Goal: Task Accomplishment & Management: Manage account settings

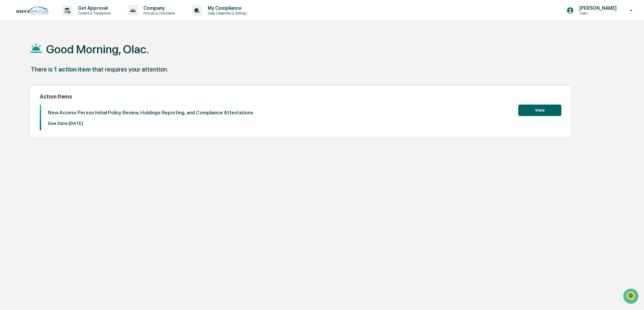
click at [531, 113] on button "View" at bounding box center [539, 109] width 43 height 11
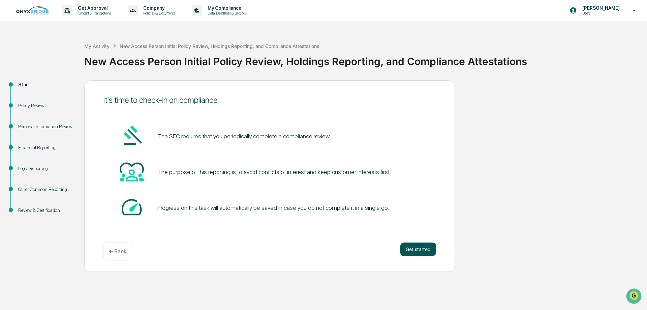
click at [421, 246] on button "Get started" at bounding box center [418, 248] width 36 height 13
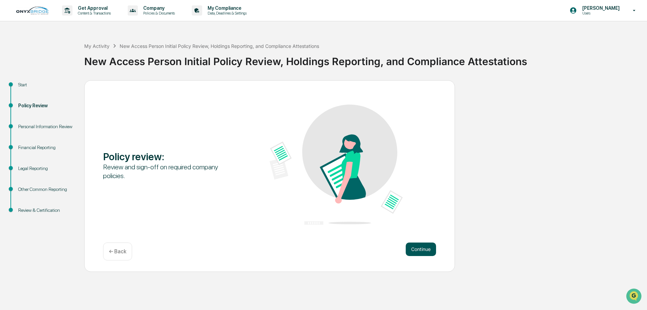
click at [419, 248] on button "Continue" at bounding box center [421, 248] width 30 height 13
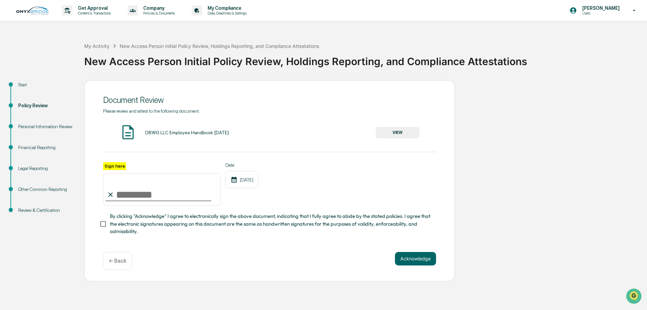
click at [120, 196] on input "Sign here" at bounding box center [162, 189] width 118 height 32
type input "**********"
click at [396, 131] on button "VIEW" at bounding box center [398, 132] width 44 height 11
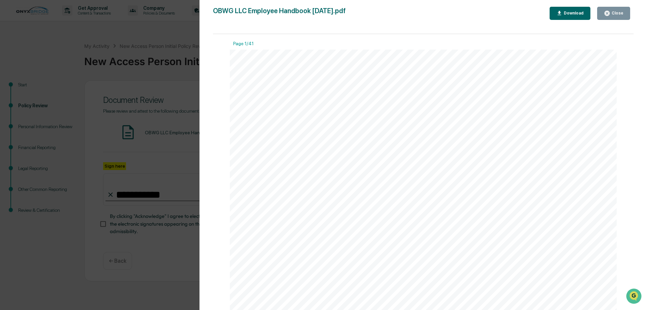
click at [570, 6] on div "Version History 01/14/2025, 12:44 AM Cindy Schlanger 04/11/2024, 07:04 PM Cindy…" at bounding box center [423, 161] width 448 height 323
click at [561, 15] on icon "button" at bounding box center [560, 13] width 4 height 4
click at [179, 271] on div "Version History 01/14/2025, 12:44 AM Cindy Schlanger 04/11/2024, 07:04 PM Cindy…" at bounding box center [323, 155] width 647 height 310
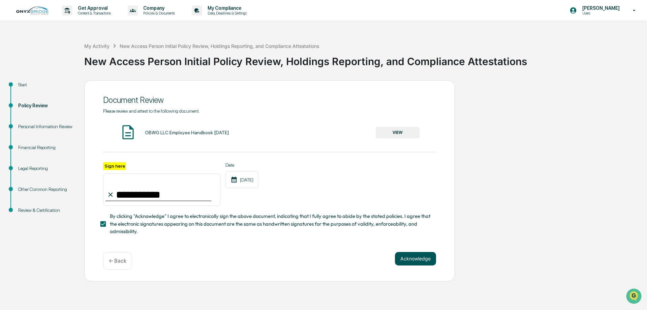
click at [413, 265] on button "Acknowledge" at bounding box center [415, 258] width 41 height 13
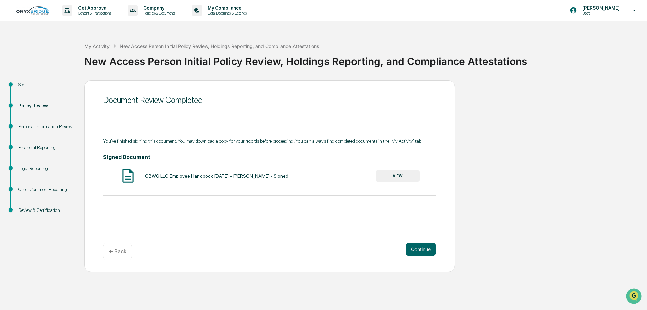
click at [395, 176] on button "VIEW" at bounding box center [398, 175] width 44 height 11
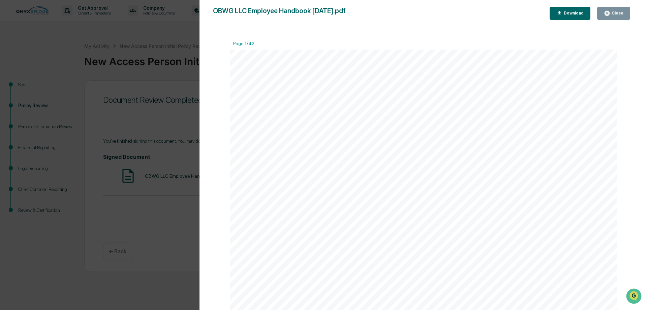
click at [568, 10] on div "Download" at bounding box center [570, 13] width 28 height 6
click at [168, 79] on div "Version History 09/12/2025, 02:04 PM Olac Pallan OBWG LLC Employee Handbook 01.…" at bounding box center [323, 155] width 647 height 310
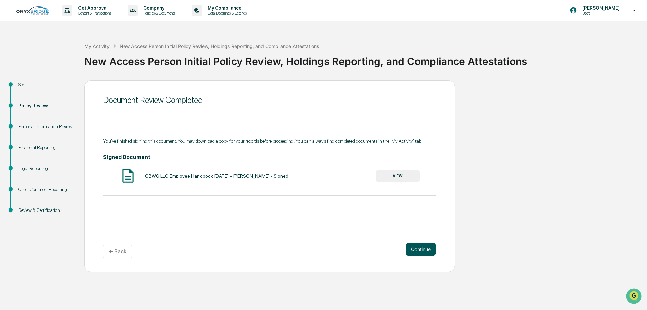
click at [421, 252] on button "Continue" at bounding box center [421, 248] width 30 height 13
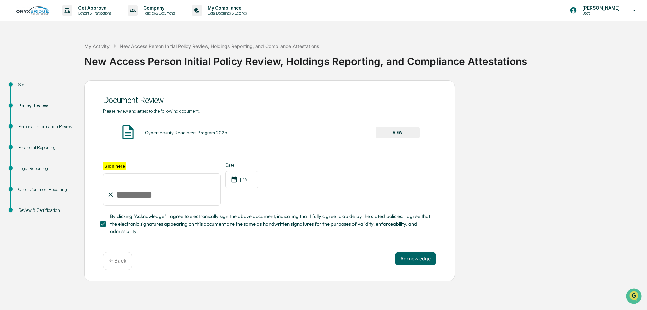
click at [121, 198] on input "Sign here" at bounding box center [162, 189] width 118 height 32
type input "**********"
click at [411, 260] on button "Acknowledge" at bounding box center [415, 258] width 41 height 13
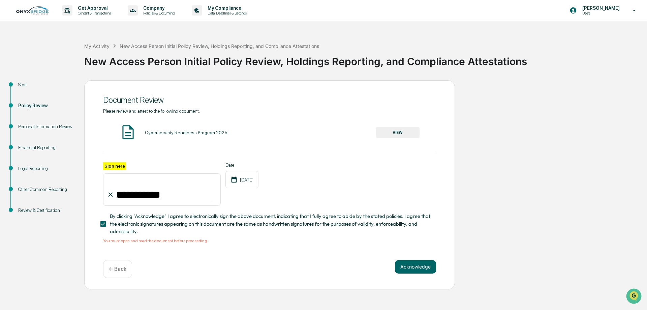
click at [404, 131] on button "VIEW" at bounding box center [398, 132] width 44 height 11
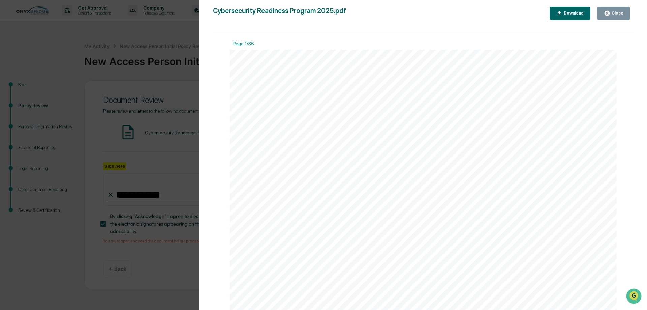
click at [566, 15] on div "Download" at bounding box center [572, 13] width 21 height 5
click at [193, 151] on div "Version History 05/29/2025, 01:20 AM Cindy Schlanger 04/08/2024, 09:42 PM Cindy…" at bounding box center [323, 155] width 647 height 310
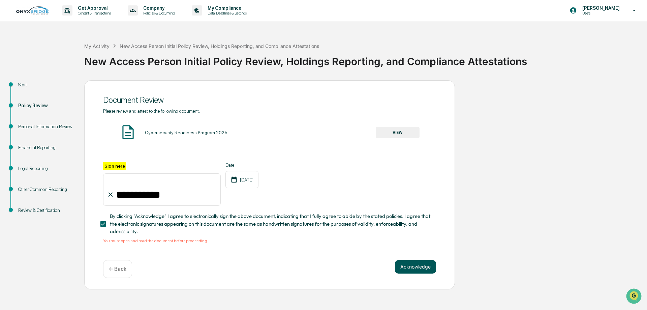
click at [412, 269] on button "Acknowledge" at bounding box center [415, 266] width 41 height 13
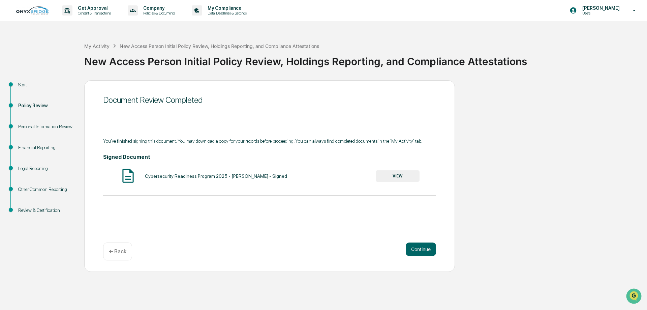
click at [398, 172] on button "VIEW" at bounding box center [398, 175] width 44 height 11
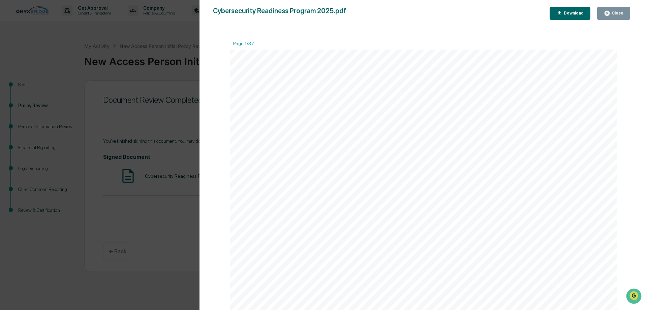
click at [568, 15] on div "Download" at bounding box center [572, 13] width 21 height 5
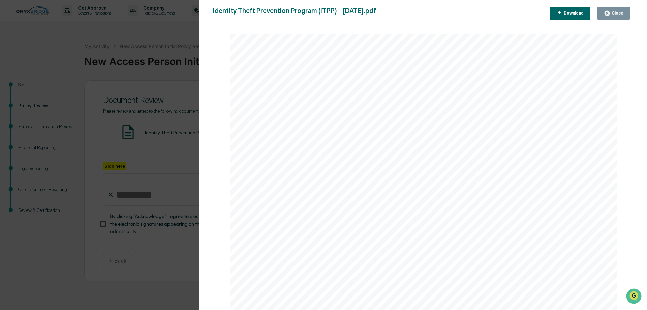
scroll to position [34, 0]
click at [613, 14] on div "Close" at bounding box center [616, 13] width 13 height 5
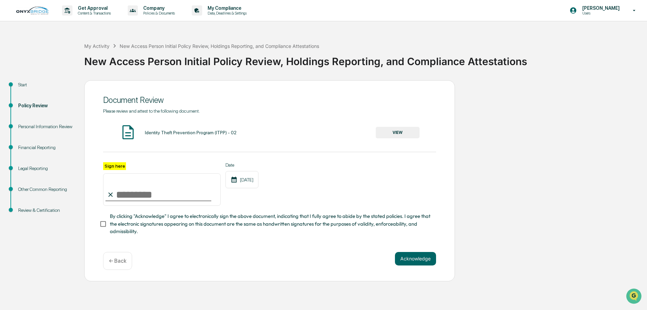
click at [137, 194] on input "Sign here" at bounding box center [162, 189] width 118 height 32
type input "**********"
click at [413, 263] on button "Acknowledge" at bounding box center [415, 258] width 41 height 13
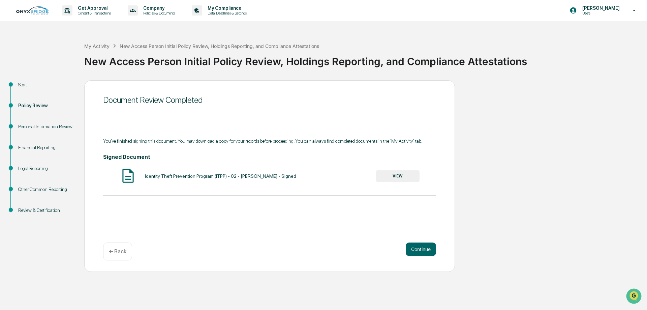
click at [406, 179] on button "VIEW" at bounding box center [398, 175] width 44 height 11
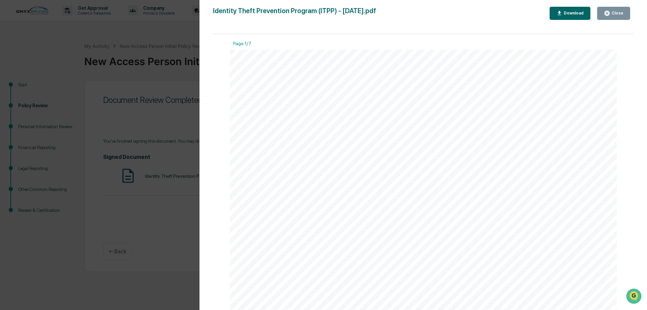
click at [572, 15] on div "Download" at bounding box center [572, 13] width 21 height 5
click at [158, 267] on div "Version History 09/12/2025, 02:07 PM Olac Pallan Identity Theft Prevention Prog…" at bounding box center [323, 155] width 647 height 310
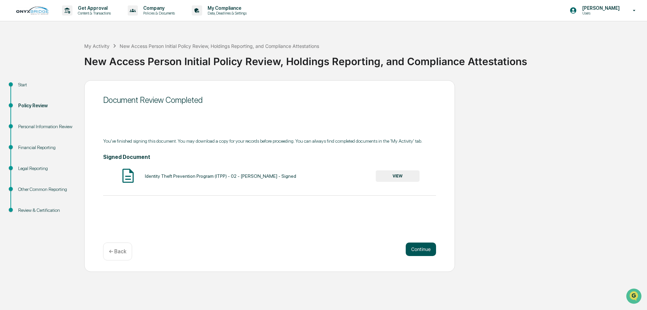
click at [417, 252] on button "Continue" at bounding box center [421, 248] width 30 height 13
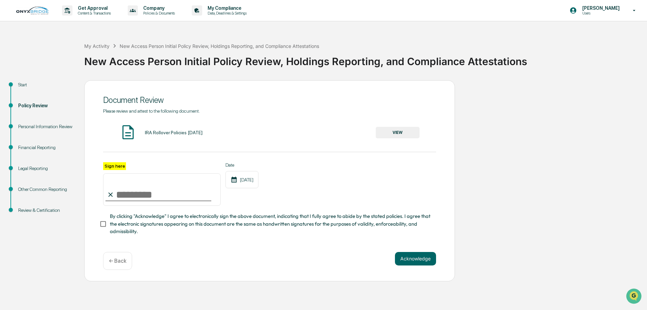
click at [408, 131] on button "VIEW" at bounding box center [398, 132] width 44 height 11
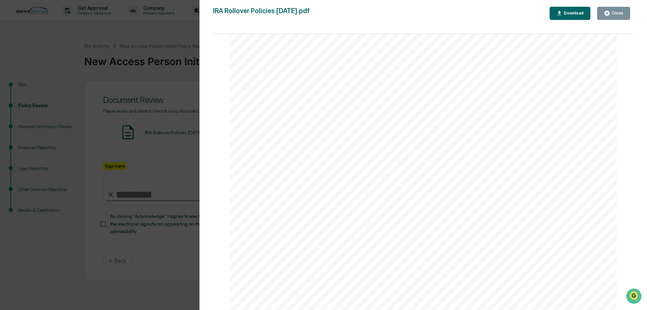
scroll to position [763, 0]
click at [609, 15] on icon "button" at bounding box center [607, 13] width 5 height 5
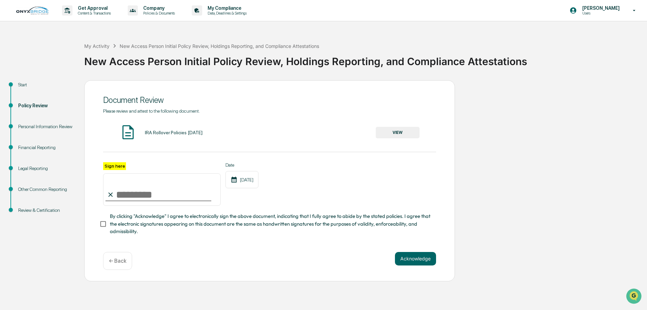
click at [160, 199] on input "Sign here" at bounding box center [162, 189] width 118 height 32
type input "**********"
click at [410, 259] on button "Acknowledge" at bounding box center [415, 258] width 41 height 13
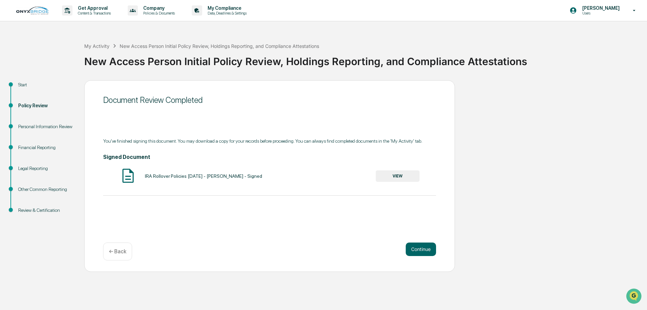
click at [396, 172] on button "VIEW" at bounding box center [398, 175] width 44 height 11
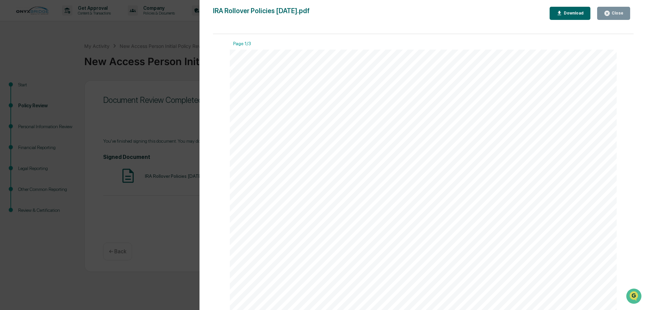
click at [563, 14] on icon "button" at bounding box center [559, 13] width 6 height 6
click at [159, 262] on div "Version History 09/12/2025, 02:07 PM Olac Pallan IRA Rollover Policies 05-19-20…" at bounding box center [323, 155] width 647 height 310
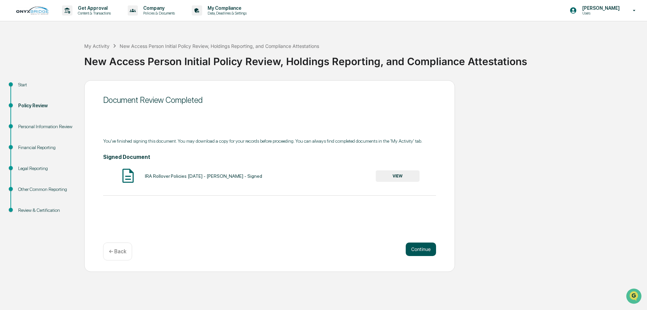
click at [417, 252] on button "Continue" at bounding box center [421, 248] width 30 height 13
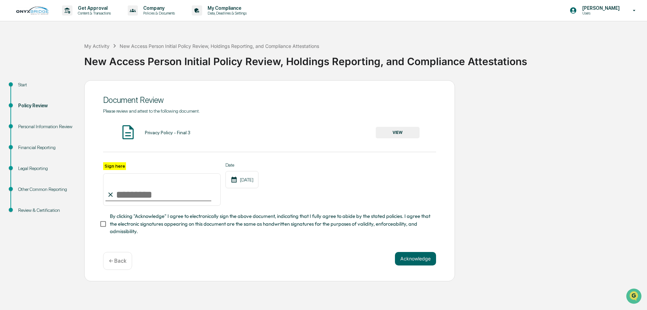
click at [395, 135] on button "VIEW" at bounding box center [398, 132] width 44 height 11
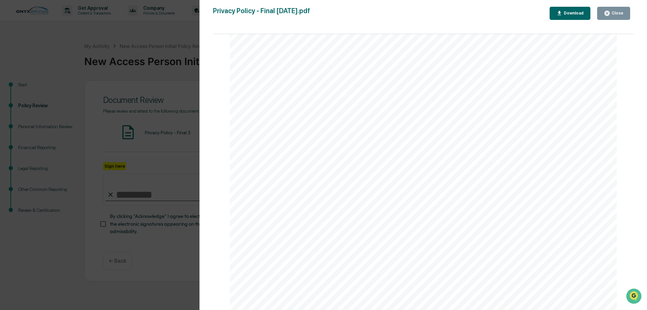
click at [615, 12] on div "Close" at bounding box center [616, 13] width 13 height 5
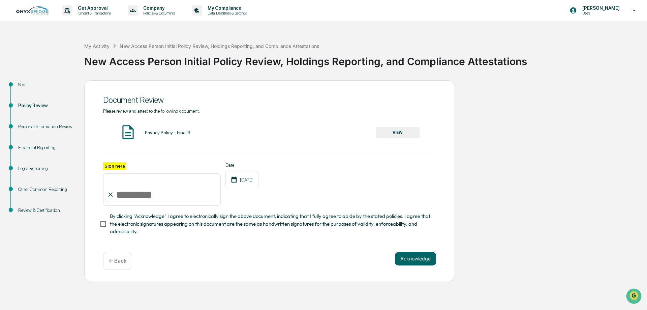
click at [141, 204] on input "Sign here" at bounding box center [162, 189] width 118 height 32
type input "**********"
click at [413, 258] on button "Acknowledge" at bounding box center [415, 258] width 41 height 13
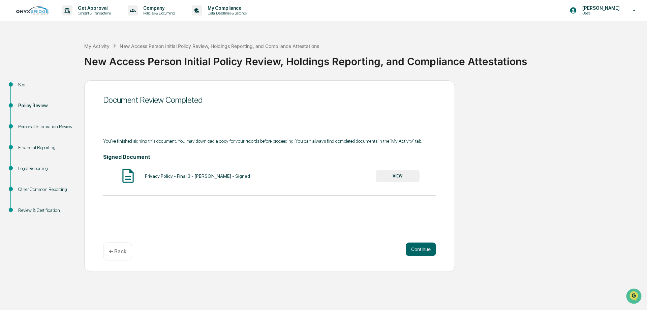
click at [398, 177] on button "VIEW" at bounding box center [398, 175] width 44 height 11
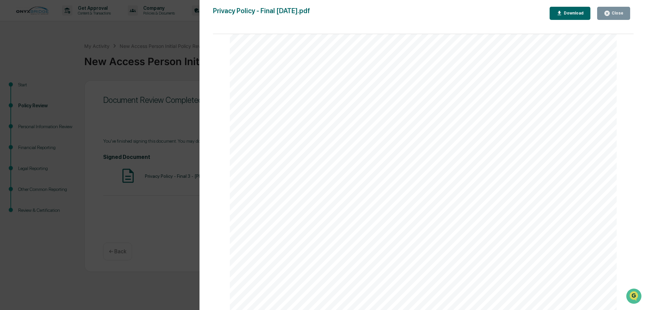
scroll to position [1286, 0]
click at [611, 11] on div "Close" at bounding box center [616, 13] width 13 height 5
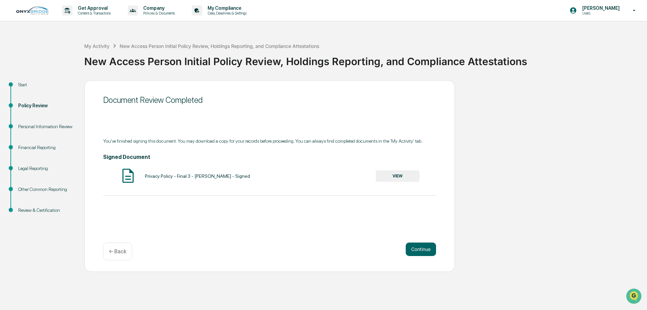
click at [449, 159] on div "Document Review Completed You've finished signing this document. You may downlo…" at bounding box center [269, 175] width 371 height 191
click at [397, 174] on button "VIEW" at bounding box center [398, 175] width 44 height 11
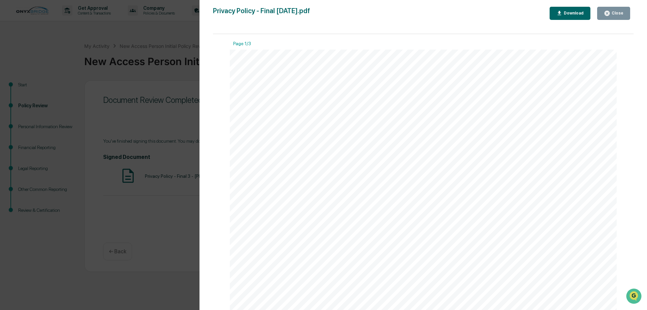
click at [573, 18] on button "Download" at bounding box center [570, 13] width 41 height 13
click at [614, 14] on div "Close" at bounding box center [616, 13] width 13 height 5
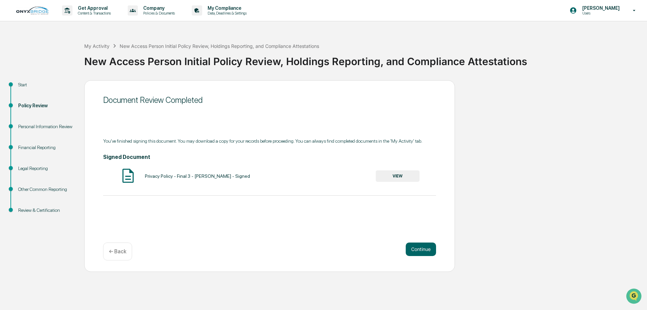
click at [523, 107] on div "Start Policy Review Personal Information Review Financial Reporting Legal Repor…" at bounding box center [323, 175] width 640 height 191
click at [411, 252] on button "Continue" at bounding box center [421, 248] width 30 height 13
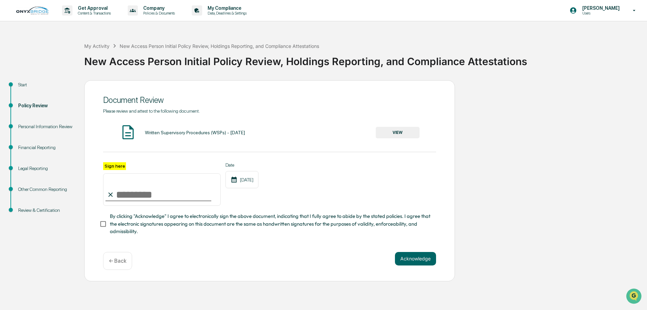
click at [143, 197] on input "Sign here" at bounding box center [162, 189] width 118 height 32
type input "**********"
click at [416, 263] on button "Acknowledge" at bounding box center [415, 258] width 41 height 13
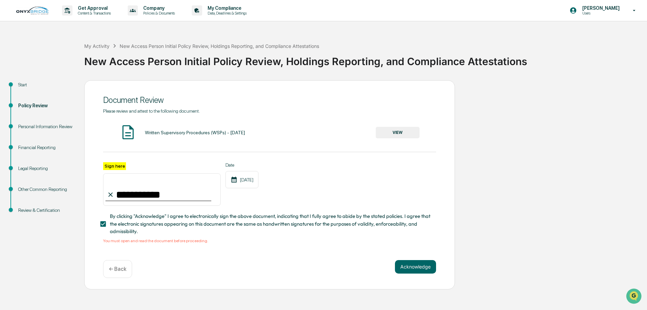
click at [395, 134] on button "VIEW" at bounding box center [398, 132] width 44 height 11
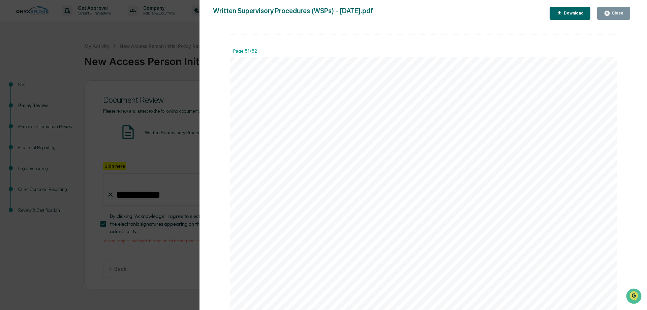
scroll to position [26159, 0]
click at [615, 14] on div "Close" at bounding box center [616, 13] width 13 height 5
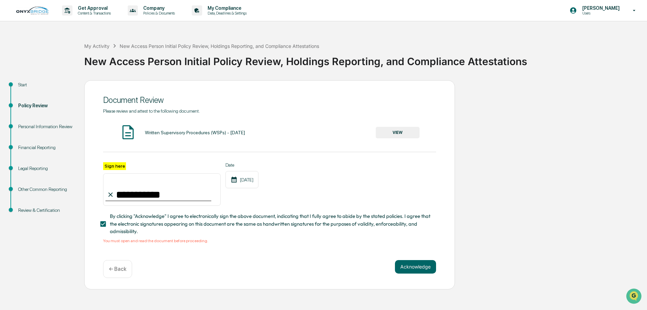
click at [420, 275] on div "Acknowledge ← Back" at bounding box center [269, 269] width 333 height 18
click at [409, 268] on button "Acknowledge" at bounding box center [415, 266] width 41 height 13
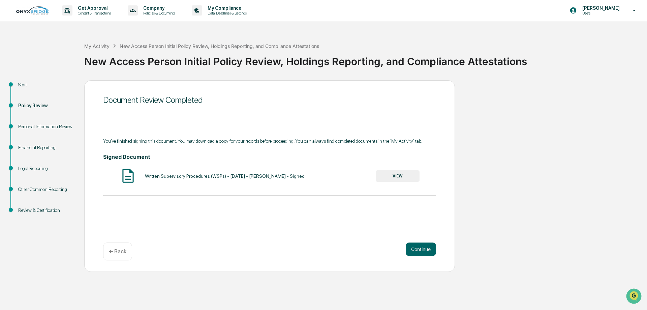
click at [400, 177] on button "VIEW" at bounding box center [398, 175] width 44 height 11
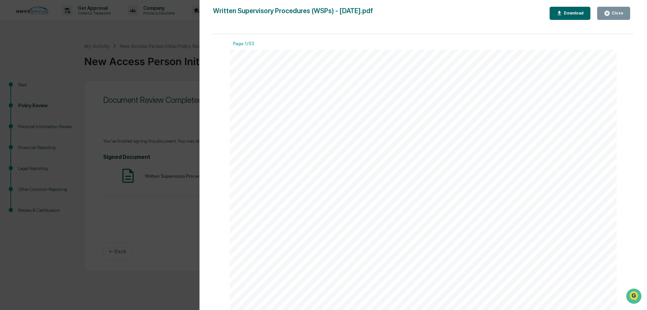
click at [569, 13] on div "Download" at bounding box center [572, 13] width 21 height 5
click at [176, 270] on div "Version History 09/12/2025, 02:10 PM Olac Pallan Written Supervisory Procedures…" at bounding box center [323, 155] width 647 height 310
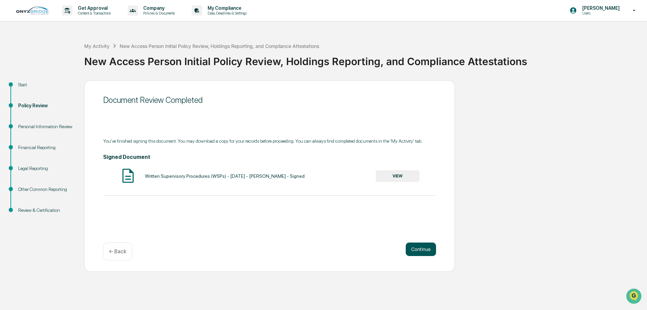
click at [430, 249] on button "Continue" at bounding box center [421, 248] width 30 height 13
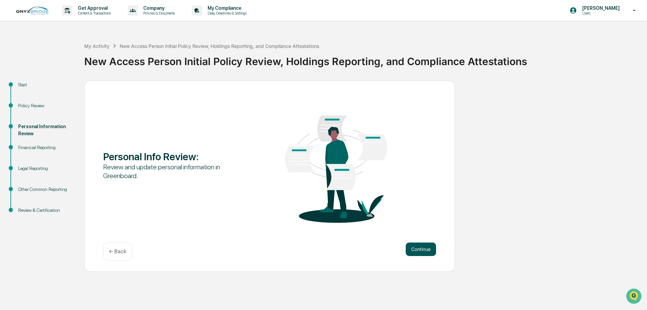
click at [423, 252] on button "Continue" at bounding box center [421, 248] width 30 height 13
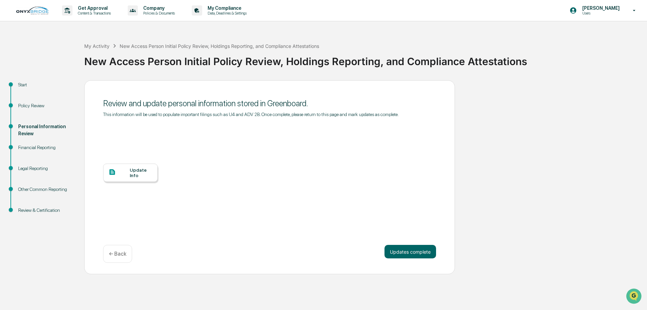
click at [133, 175] on div "Update Info" at bounding box center [141, 172] width 23 height 11
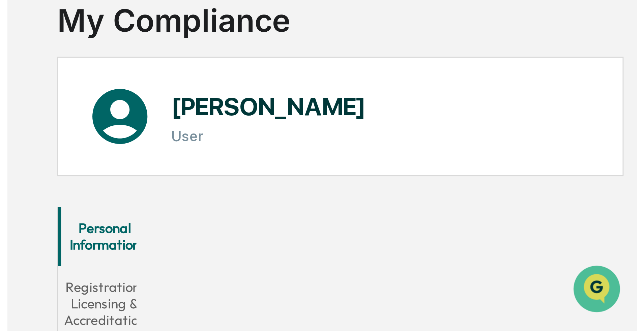
scroll to position [48, 0]
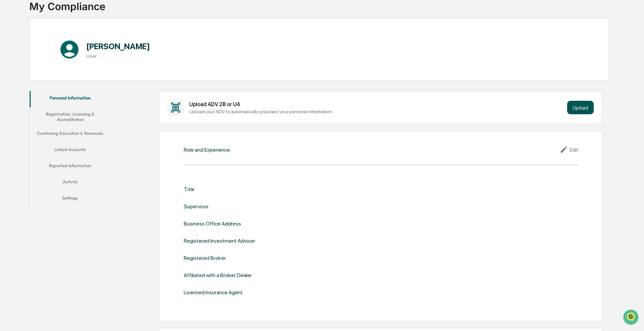
click at [258, 110] on button "Upload" at bounding box center [580, 107] width 27 height 13
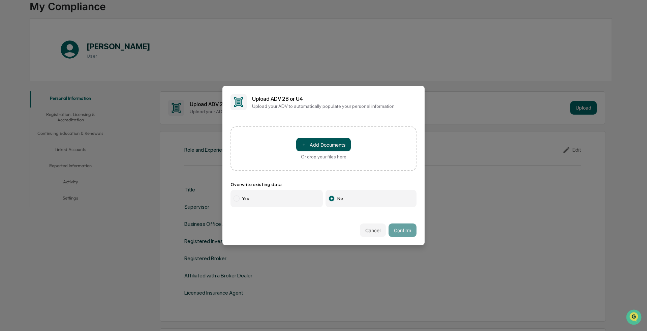
click at [258, 141] on button "＋ Add Documents" at bounding box center [323, 144] width 55 height 13
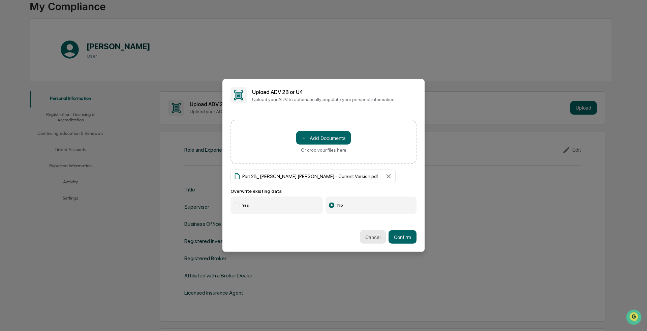
click at [258, 141] on button "Cancel" at bounding box center [373, 236] width 26 height 13
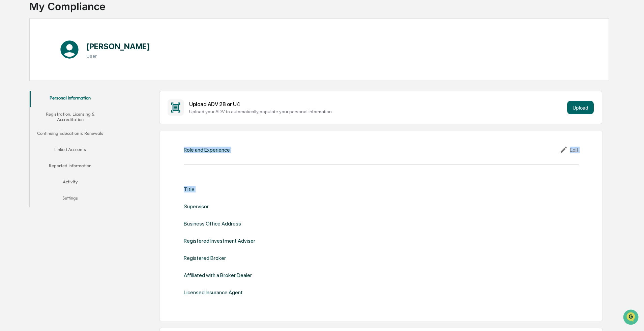
drag, startPoint x: 643, startPoint y: 104, endPoint x: 642, endPoint y: 188, distance: 83.6
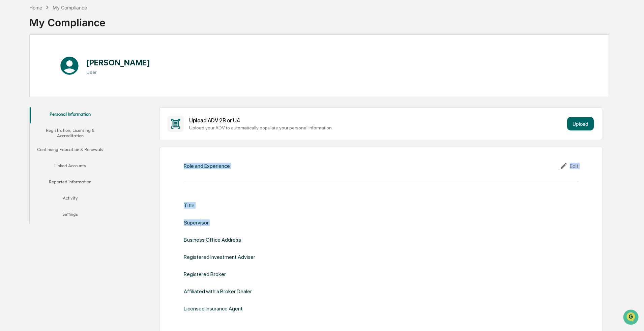
scroll to position [0, 0]
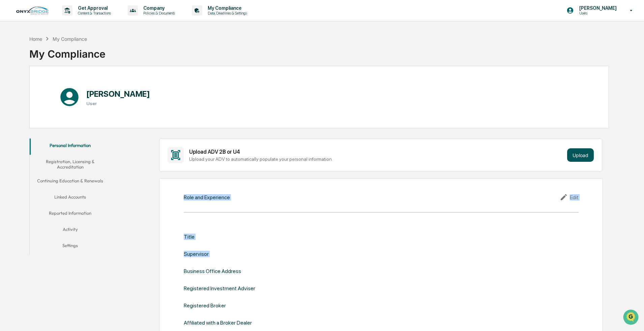
click at [258, 141] on button "Upload" at bounding box center [580, 154] width 27 height 13
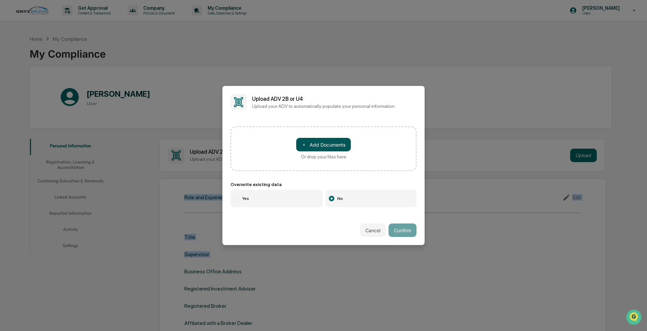
click at [258, 141] on button "＋ Add Documents" at bounding box center [323, 144] width 55 height 13
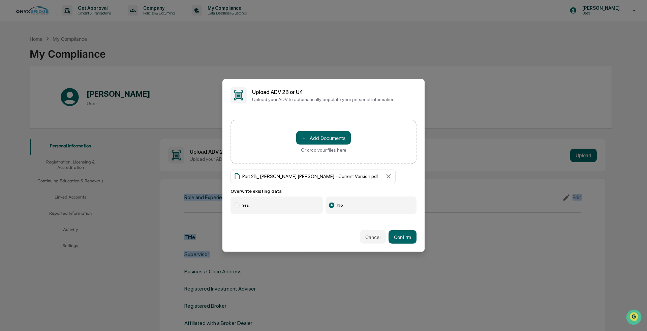
click at [238, 141] on div at bounding box center [237, 205] width 6 height 6
click at [258, 141] on button "Confirm" at bounding box center [403, 236] width 28 height 13
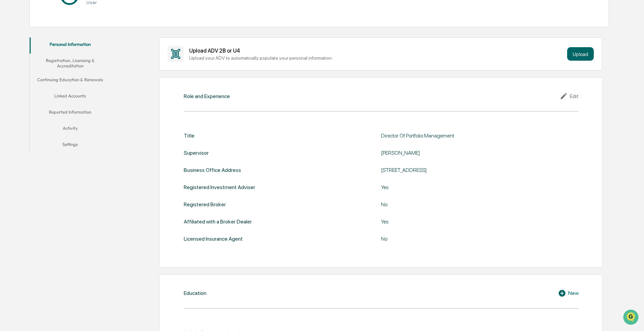
scroll to position [135, 0]
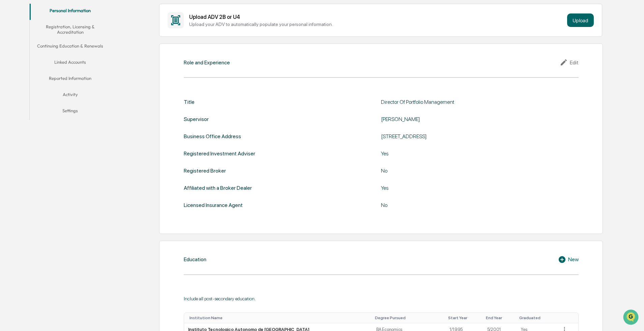
click at [564, 61] on icon at bounding box center [563, 62] width 6 height 6
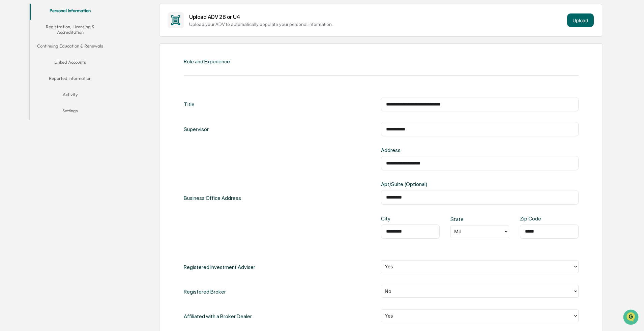
scroll to position [270, 0]
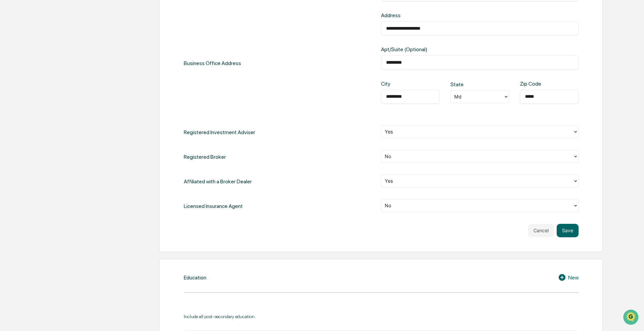
click at [577, 177] on div at bounding box center [575, 181] width 5 height 12
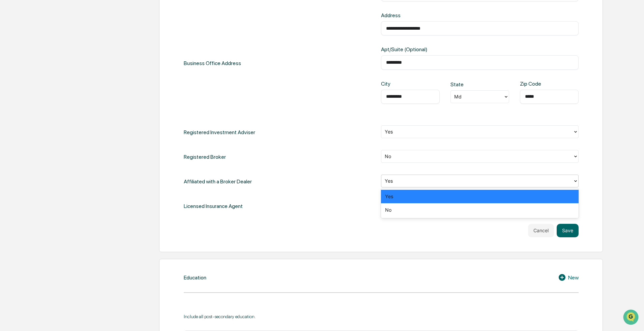
click at [577, 177] on div at bounding box center [575, 181] width 5 height 12
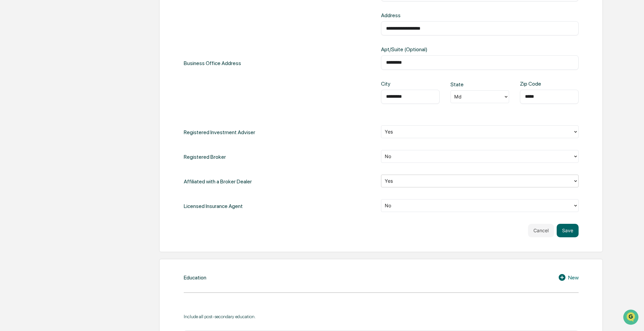
click at [575, 159] on icon at bounding box center [575, 156] width 5 height 5
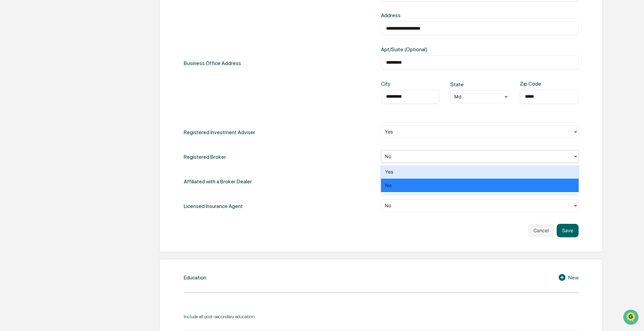
click at [565, 172] on div "Yes" at bounding box center [479, 171] width 197 height 13
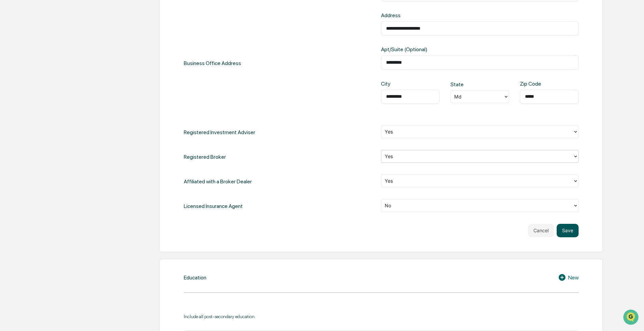
click at [570, 230] on button "Save" at bounding box center [567, 230] width 22 height 13
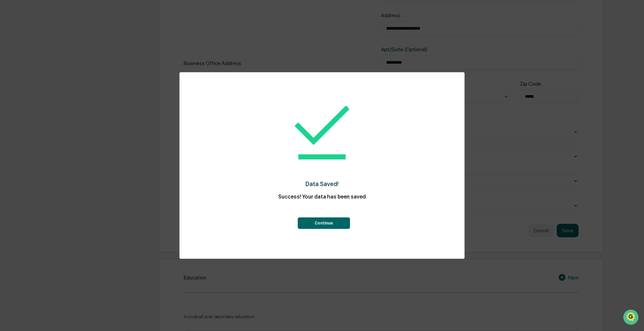
click at [340, 222] on button "Continue" at bounding box center [324, 222] width 52 height 11
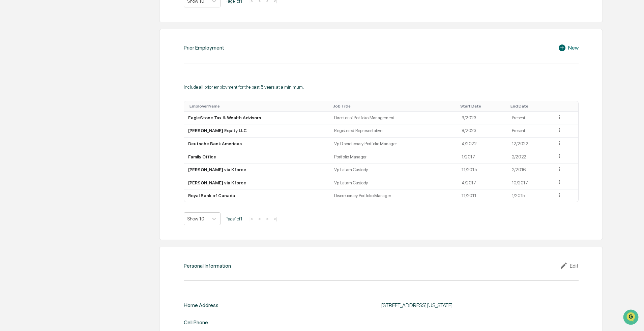
scroll to position [540, 0]
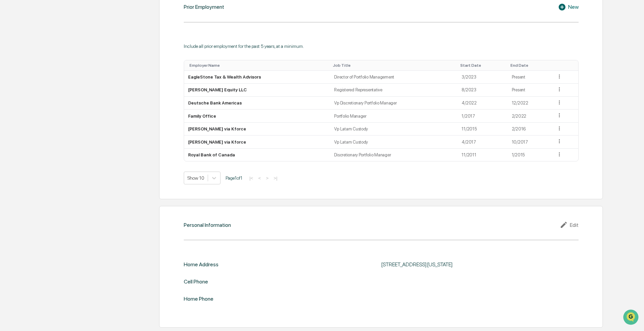
click at [563, 223] on icon at bounding box center [564, 225] width 10 height 8
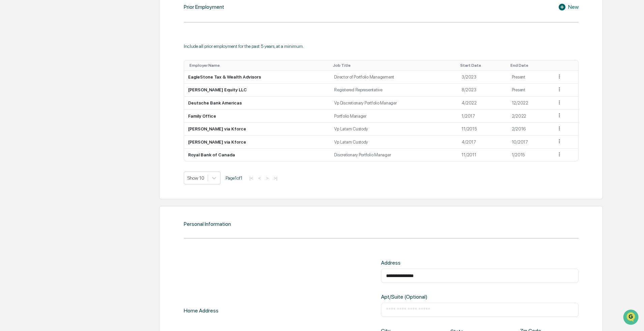
scroll to position [664, 0]
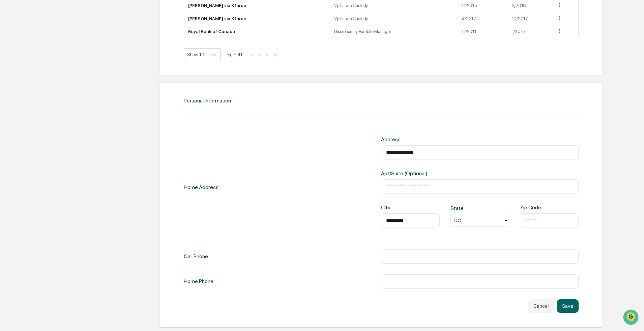
click at [452, 153] on input "**********" at bounding box center [479, 152] width 187 height 7
type input "**********"
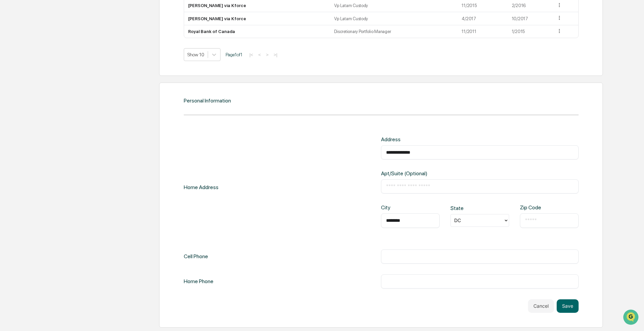
type input "********"
type input "*"
type input "**"
type input "*****"
click at [398, 259] on div "​" at bounding box center [479, 256] width 197 height 14
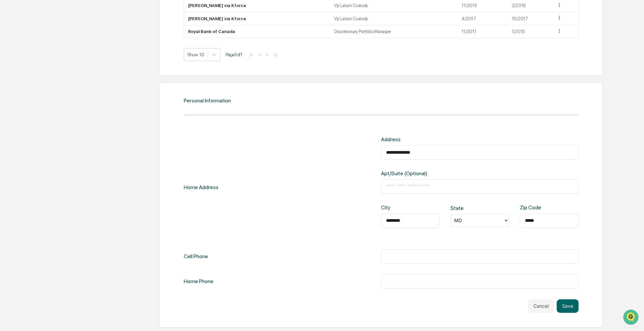
click at [399, 258] on input "text" at bounding box center [479, 256] width 187 height 7
type input "**********"
click at [572, 306] on button "Save" at bounding box center [567, 305] width 22 height 13
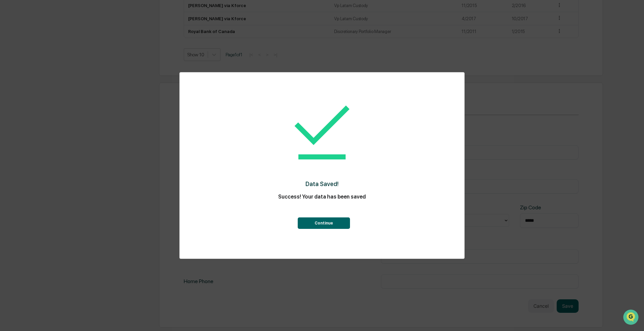
click at [336, 221] on button "Continue" at bounding box center [324, 222] width 52 height 11
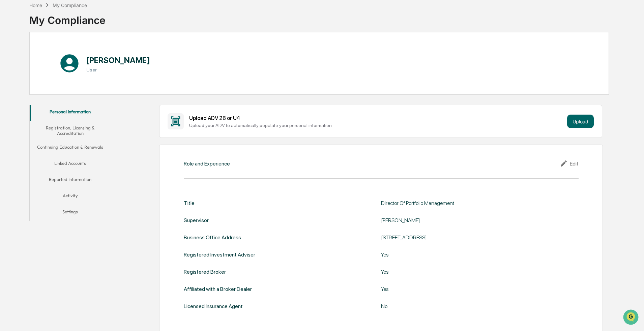
scroll to position [0, 0]
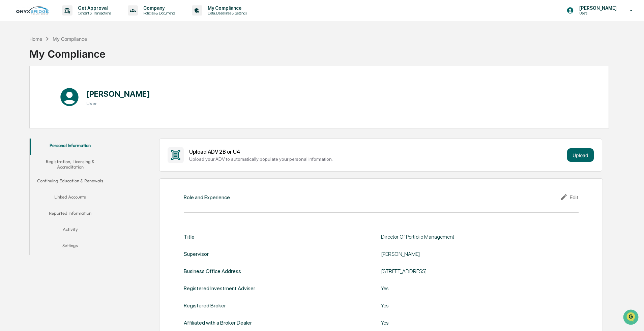
click at [68, 166] on button "Registration, Licensing & Accreditation" at bounding box center [70, 164] width 81 height 19
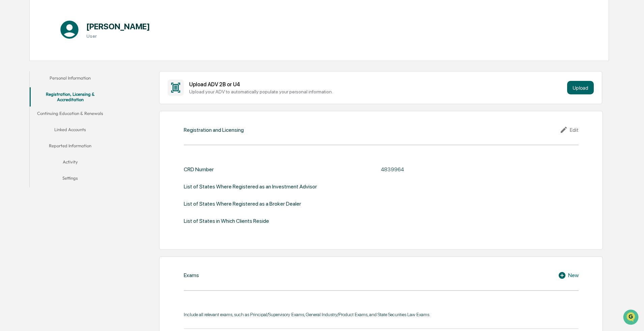
scroll to position [101, 0]
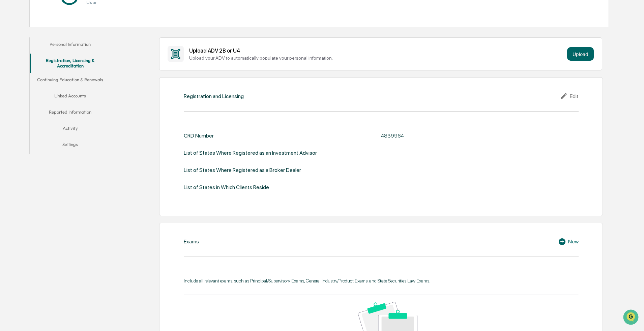
click at [569, 96] on div "Edit" at bounding box center [568, 96] width 19 height 8
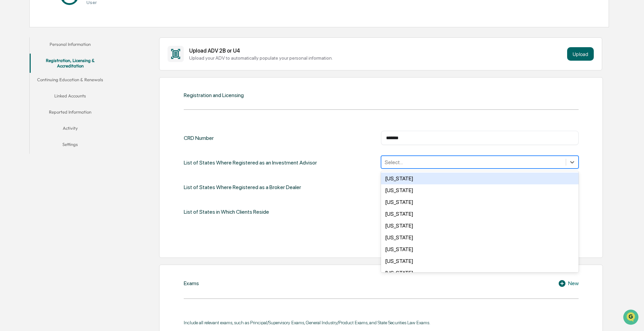
click at [466, 164] on div at bounding box center [473, 162] width 178 height 8
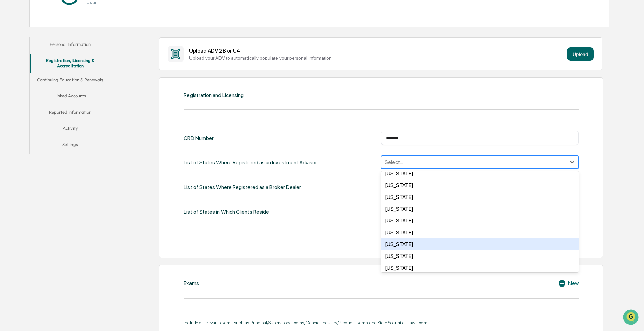
scroll to position [168, 0]
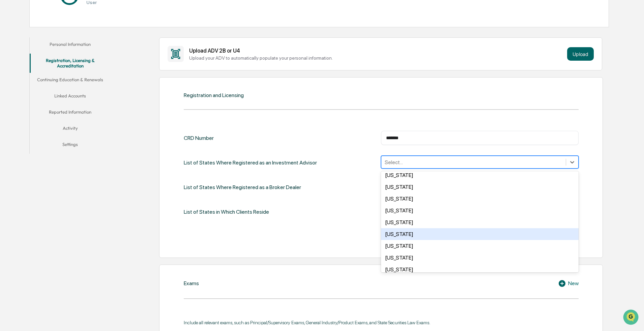
click at [418, 237] on div "[US_STATE]" at bounding box center [479, 234] width 197 height 12
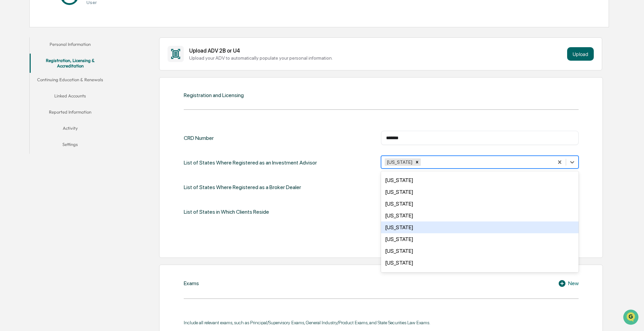
scroll to position [0, 0]
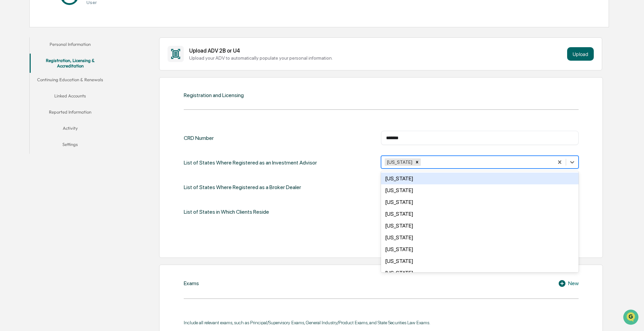
click at [488, 130] on div "CRD Number ******* ​ List of States Where Registered as an Investment Advisor o…" at bounding box center [381, 182] width 395 height 122
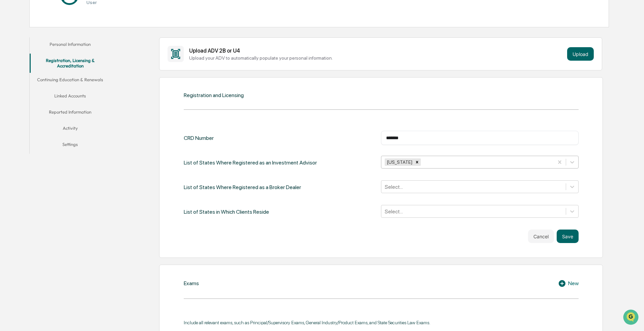
click at [523, 162] on div at bounding box center [486, 162] width 128 height 8
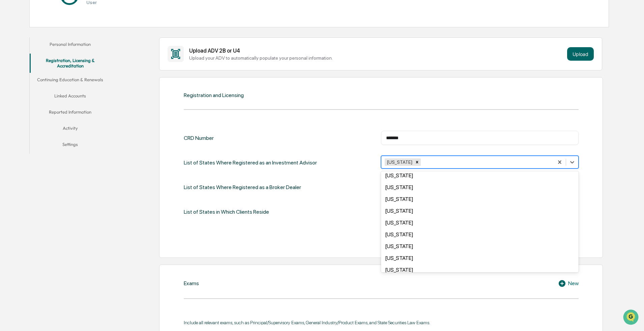
scroll to position [480, 0]
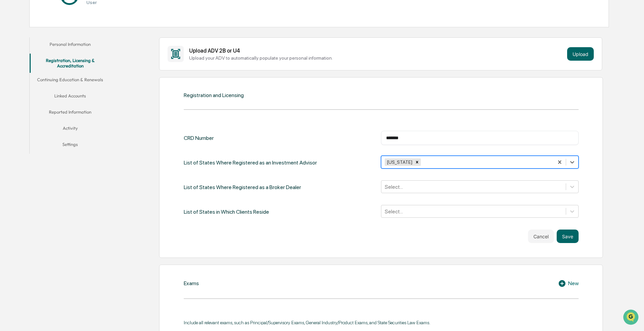
click at [481, 161] on div at bounding box center [486, 162] width 128 height 8
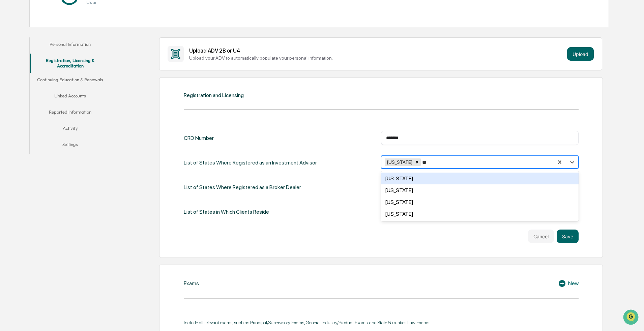
type input "**"
click at [581, 136] on div "Registration and Licensing CRD Number ******* ​ List of States Where Registered…" at bounding box center [380, 167] width 443 height 181
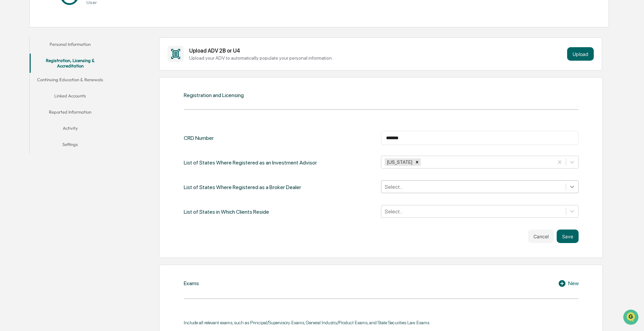
click at [572, 188] on icon at bounding box center [571, 186] width 7 height 7
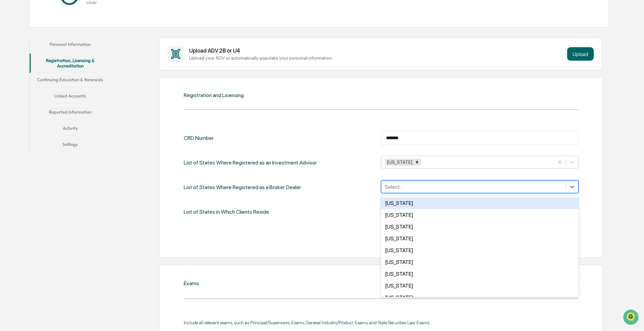
type input "*"
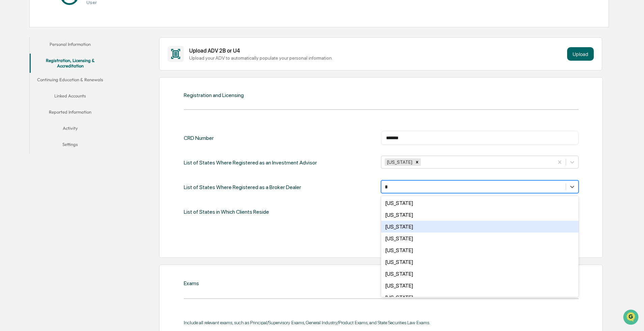
click at [456, 230] on div "[US_STATE]" at bounding box center [479, 227] width 197 height 12
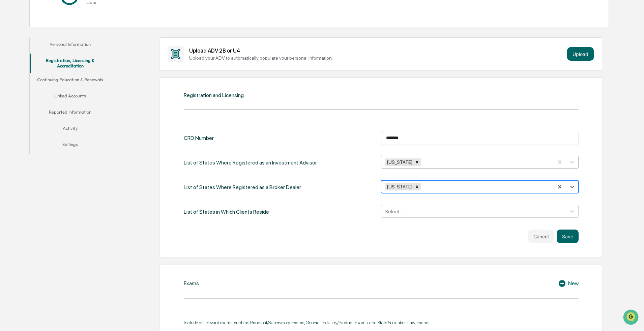
click at [508, 161] on div at bounding box center [486, 162] width 128 height 8
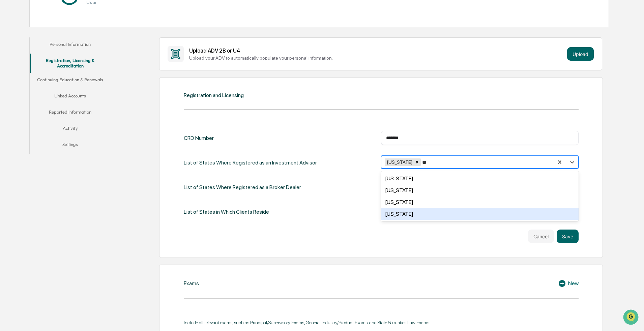
type input "*"
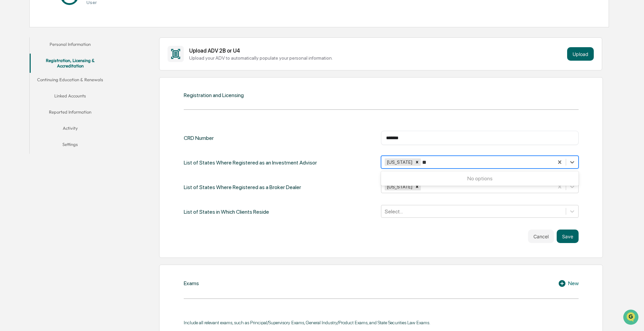
type input "*"
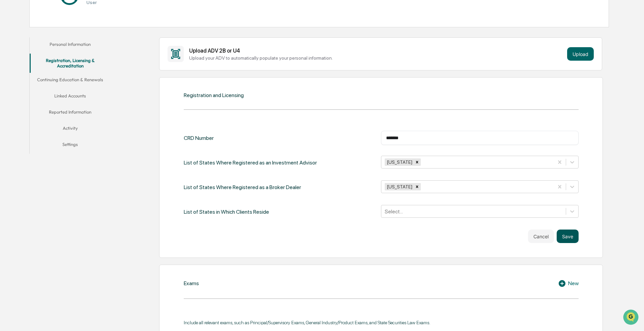
click at [575, 238] on button "Save" at bounding box center [567, 235] width 22 height 13
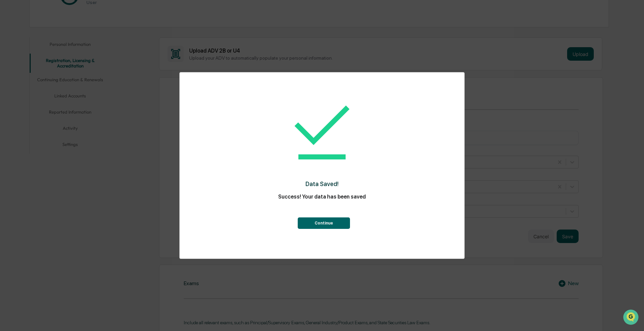
click at [330, 220] on button "Continue" at bounding box center [324, 222] width 52 height 11
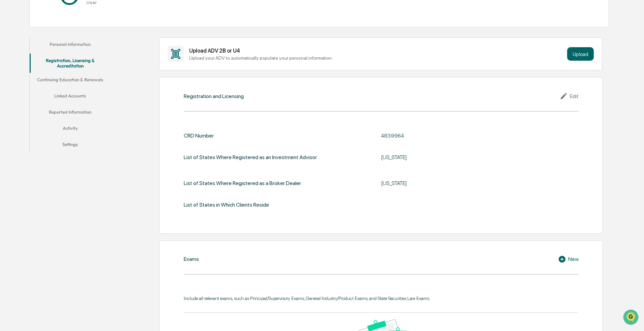
scroll to position [135, 0]
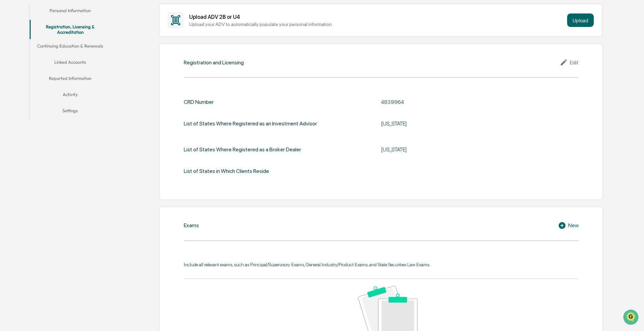
click at [571, 64] on div "Edit" at bounding box center [568, 62] width 19 height 8
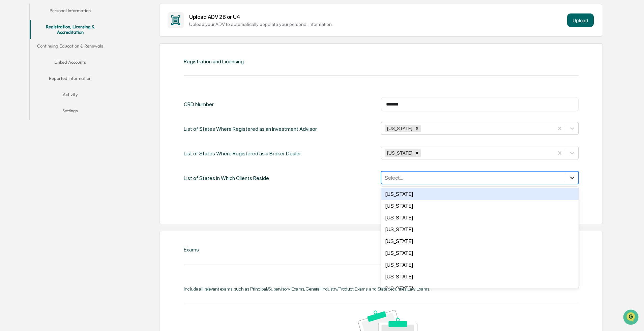
click at [571, 177] on icon at bounding box center [572, 178] width 4 height 2
type input "***"
type input "*"
type input "***"
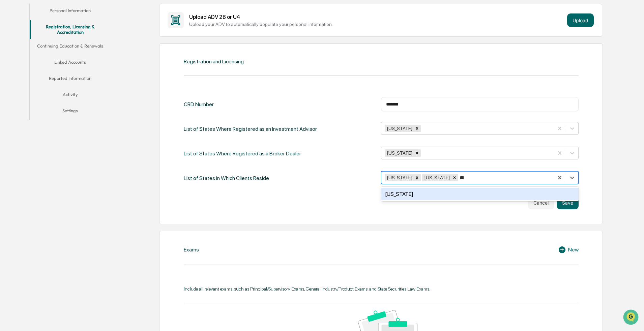
type input "****"
type input "***"
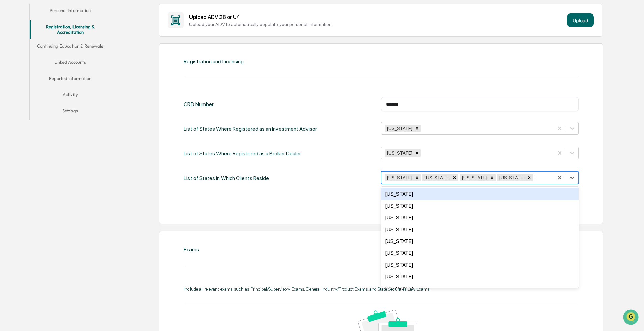
type input "**"
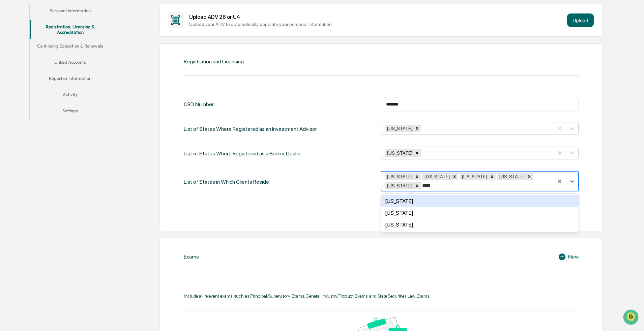
type input "*****"
type input "****"
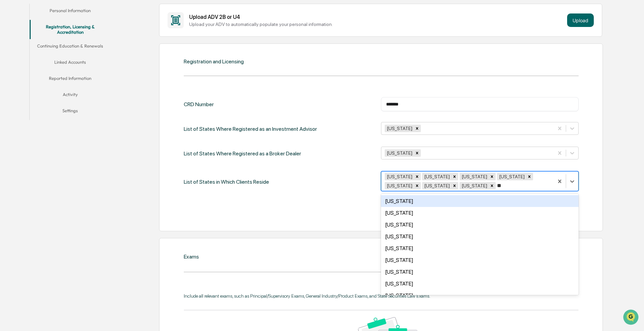
type input "***"
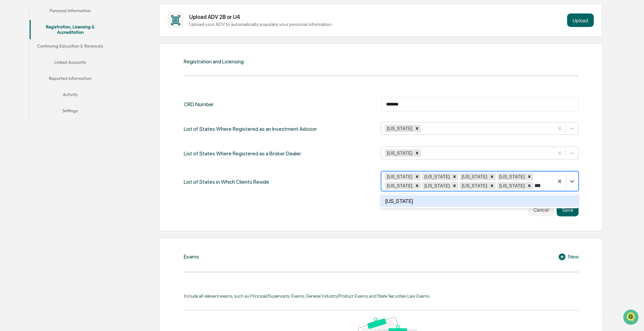
type input "****"
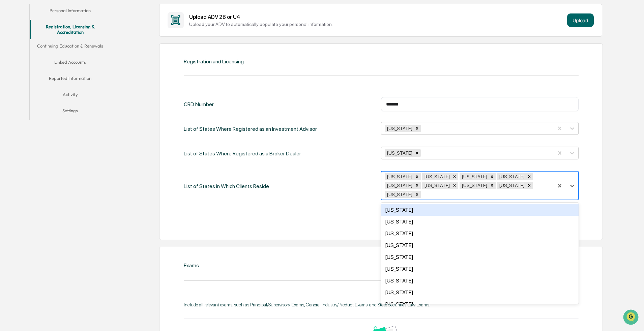
click at [598, 167] on div "Registration and Licensing CRD Number ******* ​ List of States Where Registered…" at bounding box center [380, 141] width 443 height 196
click at [541, 190] on div at bounding box center [486, 194] width 128 height 8
type input "***"
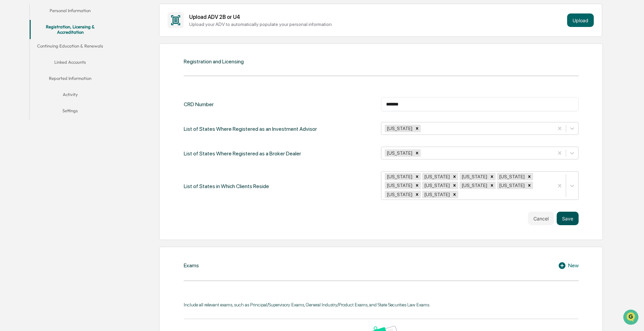
click at [565, 224] on button "Save" at bounding box center [567, 218] width 22 height 13
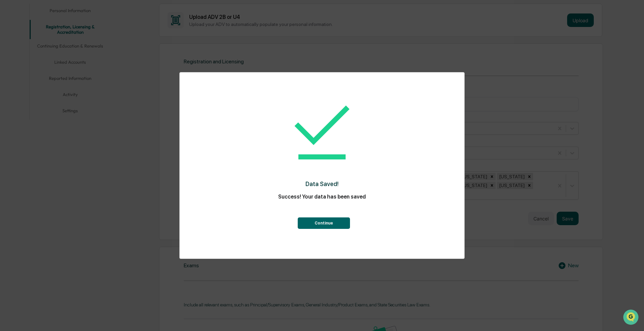
scroll to position [168, 0]
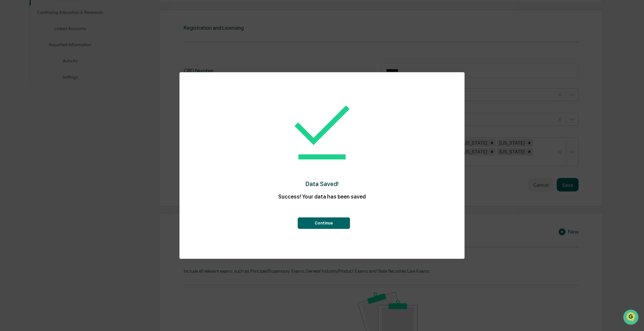
click at [314, 222] on button "Continue" at bounding box center [324, 222] width 52 height 11
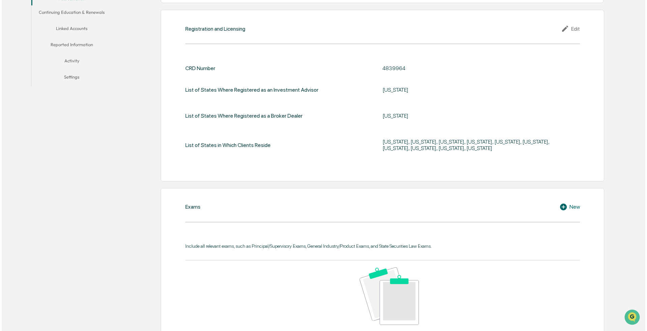
scroll to position [236, 0]
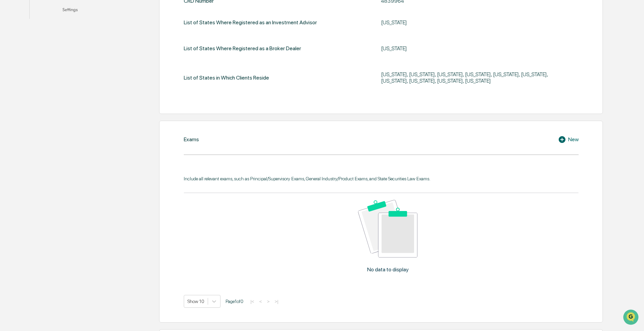
click at [567, 140] on icon at bounding box center [563, 139] width 10 height 8
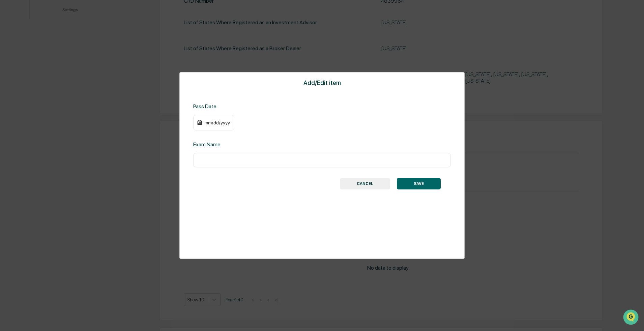
click at [306, 165] on div "​" at bounding box center [321, 160] width 257 height 14
click at [307, 160] on input "text" at bounding box center [321, 160] width 247 height 7
click at [273, 162] on input "********" at bounding box center [321, 160] width 247 height 7
type input "********"
click at [214, 123] on div "mm/dd/yyyy" at bounding box center [217, 122] width 27 height 5
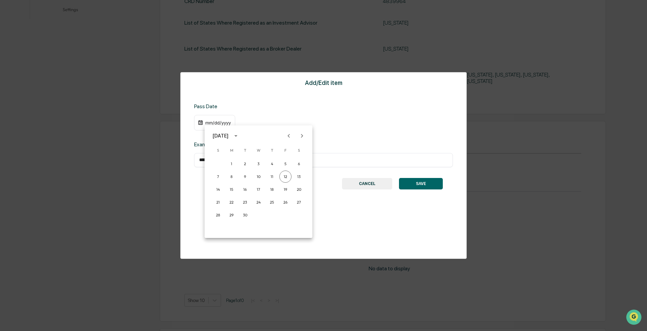
click at [240, 136] on icon "calendar view is open, switch to year view" at bounding box center [235, 135] width 7 height 7
click at [218, 193] on button "2023" at bounding box center [223, 191] width 24 height 12
click at [208, 122] on div "[DATE]" at bounding box center [217, 122] width 27 height 5
click at [240, 134] on icon "calendar view is open, switch to year view" at bounding box center [235, 135] width 7 height 7
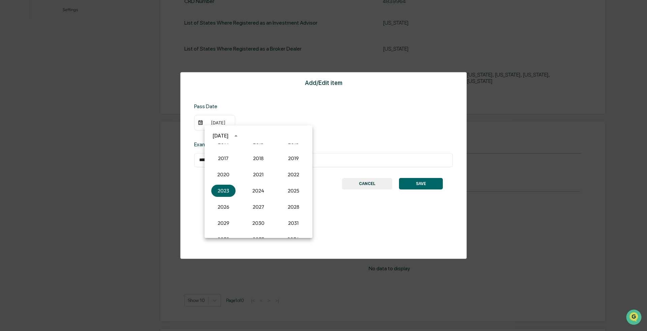
click at [240, 137] on icon "year view is open, switch to calendar view" at bounding box center [235, 135] width 7 height 7
click at [299, 136] on icon "Next month" at bounding box center [301, 135] width 7 height 7
click at [284, 165] on button "3" at bounding box center [285, 164] width 12 height 12
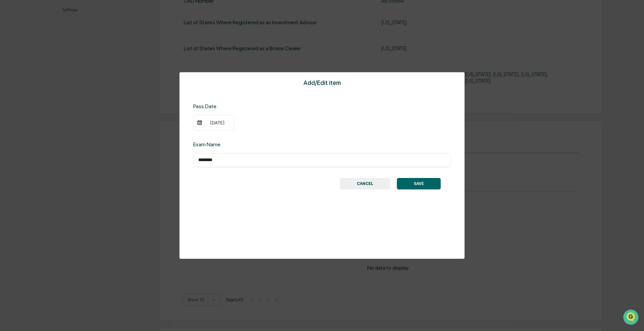
click at [404, 185] on button "SAVE" at bounding box center [419, 183] width 44 height 11
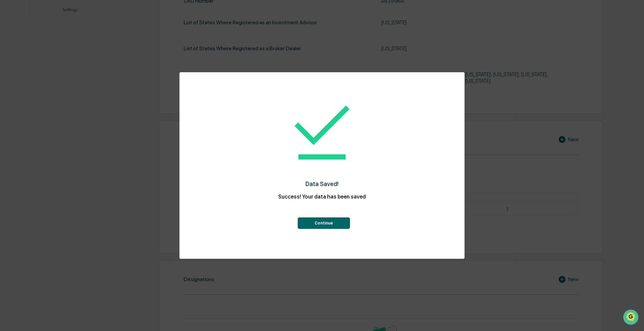
click at [330, 221] on button "Continue" at bounding box center [324, 222] width 52 height 11
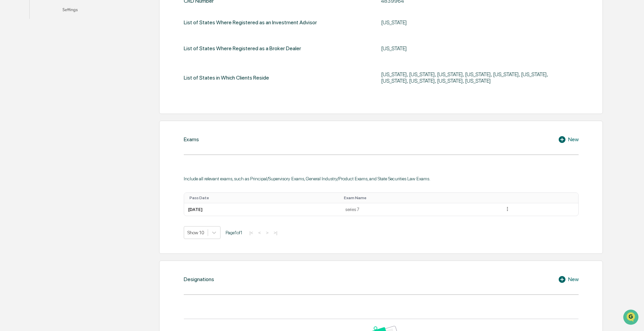
click at [561, 138] on icon at bounding box center [561, 139] width 7 height 7
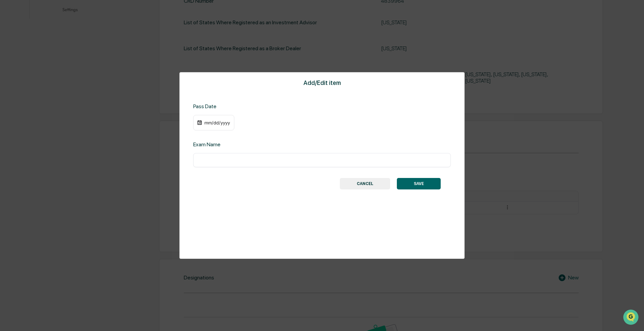
click at [308, 160] on input "text" at bounding box center [321, 160] width 247 height 7
type input "***"
click at [219, 125] on div "mm/dd/yyyy" at bounding box center [217, 122] width 27 height 5
click at [240, 134] on icon "calendar view is open, switch to year view" at bounding box center [235, 135] width 7 height 7
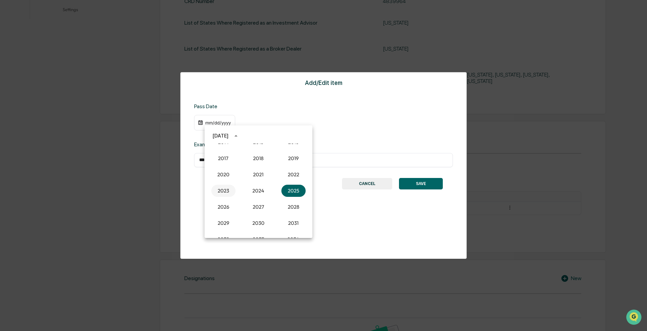
click at [224, 189] on button "2023" at bounding box center [223, 191] width 24 height 12
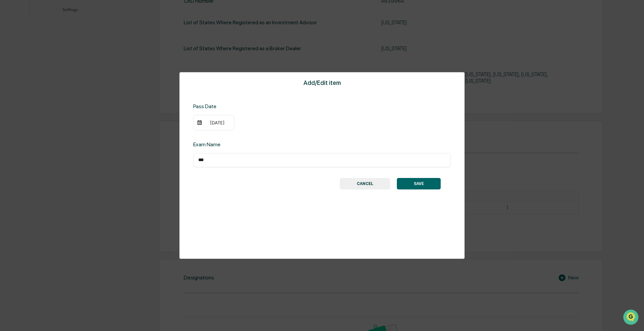
click at [217, 125] on div "[DATE]" at bounding box center [213, 123] width 41 height 16
click at [198, 121] on img at bounding box center [199, 122] width 5 height 5
click at [219, 122] on div "[DATE]" at bounding box center [217, 122] width 27 height 5
click at [286, 136] on icon "Previous month" at bounding box center [288, 135] width 7 height 7
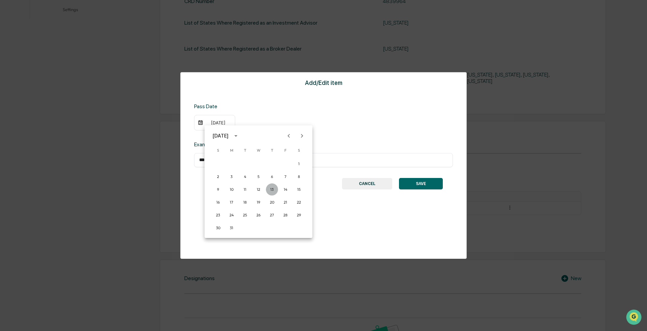
click at [271, 189] on button "13" at bounding box center [272, 189] width 12 height 12
click at [417, 187] on button "SAVE" at bounding box center [419, 183] width 44 height 11
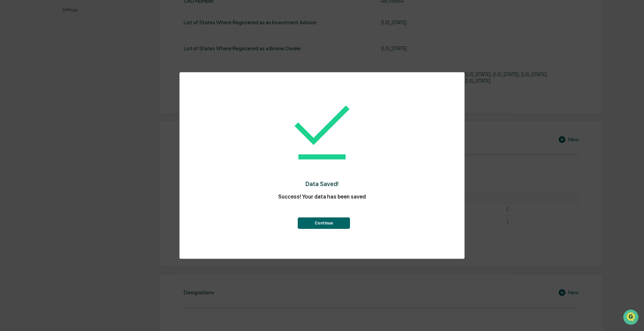
click at [338, 221] on button "Continue" at bounding box center [324, 222] width 52 height 11
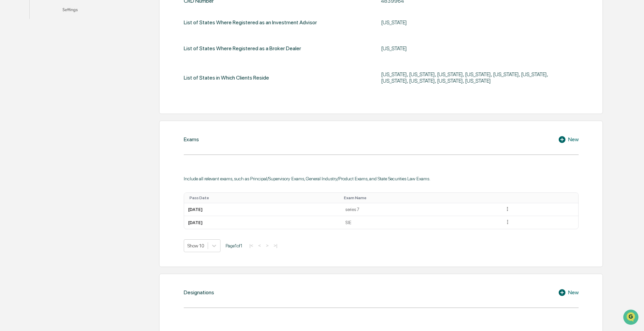
click at [565, 140] on icon at bounding box center [563, 139] width 10 height 8
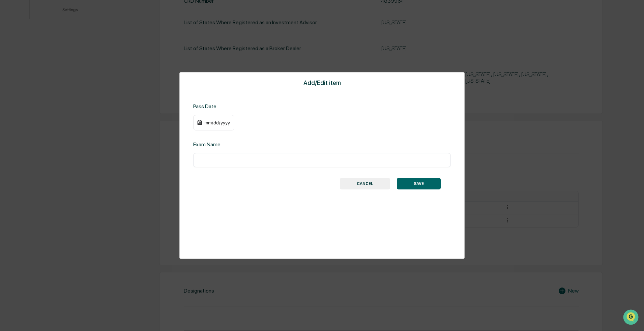
click at [218, 122] on div "mm/dd/yyyy" at bounding box center [217, 122] width 27 height 5
click at [302, 137] on icon "Next month" at bounding box center [301, 135] width 7 height 7
click at [233, 203] on button "20" at bounding box center [231, 202] width 12 height 12
click at [229, 157] on input "text" at bounding box center [321, 160] width 247 height 7
type input "*********"
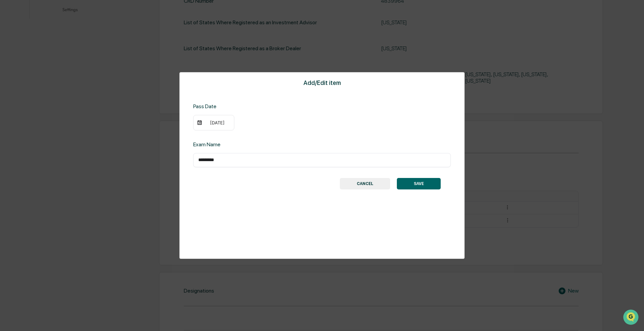
click at [421, 186] on button "SAVE" at bounding box center [419, 183] width 44 height 11
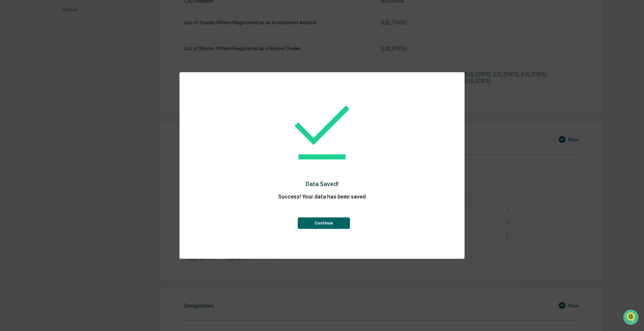
click at [334, 228] on button "Continue" at bounding box center [324, 222] width 52 height 11
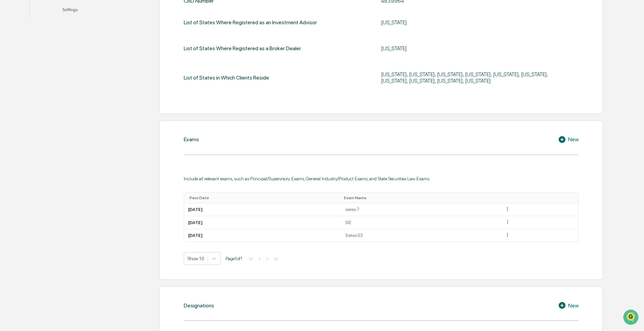
click at [561, 139] on icon at bounding box center [561, 139] width 7 height 7
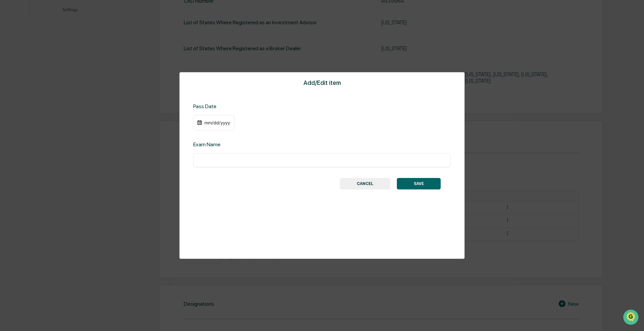
click at [216, 124] on div "mm/dd/yyyy" at bounding box center [217, 122] width 27 height 5
click at [289, 135] on icon "Previous month" at bounding box center [289, 136] width 2 height 4
click at [240, 134] on icon "calendar view is open, switch to year view" at bounding box center [235, 135] width 7 height 7
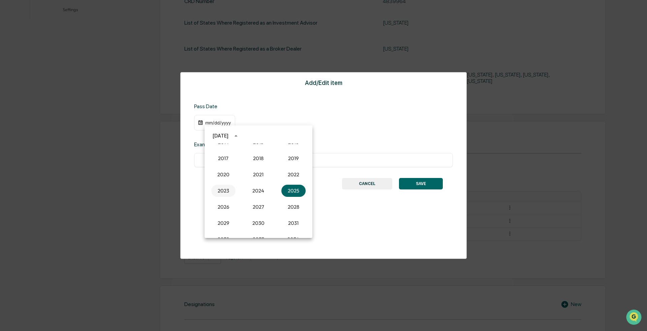
click at [221, 190] on button "2023" at bounding box center [223, 191] width 24 height 12
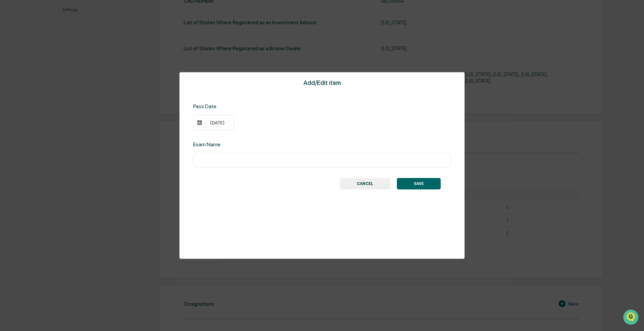
click at [216, 123] on div "[DATE]" at bounding box center [217, 122] width 27 height 5
click at [287, 135] on icon "Previous month" at bounding box center [288, 135] width 7 height 7
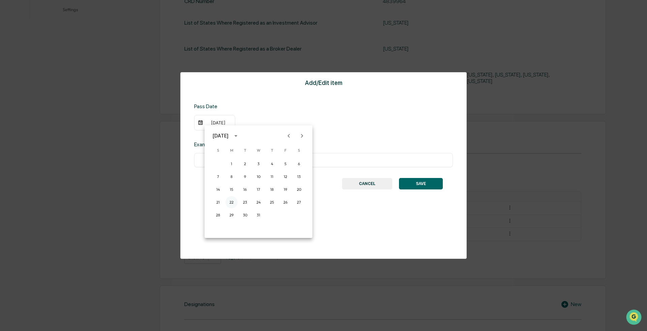
click at [229, 202] on button "22" at bounding box center [231, 202] width 12 height 12
click at [216, 158] on input "text" at bounding box center [321, 160] width 247 height 7
type input "*********"
click at [427, 186] on button "SAVE" at bounding box center [419, 183] width 44 height 11
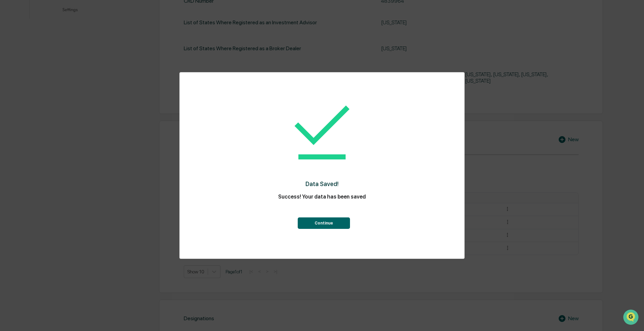
click at [342, 222] on button "Continue" at bounding box center [324, 222] width 52 height 11
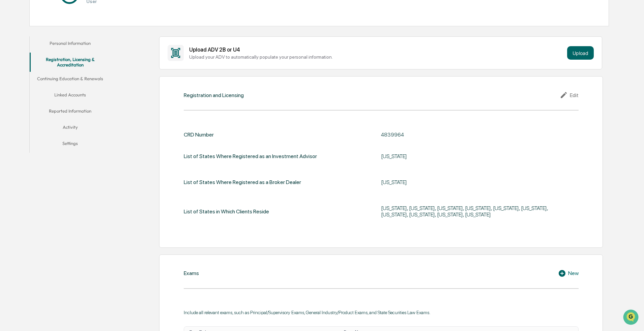
scroll to position [0, 0]
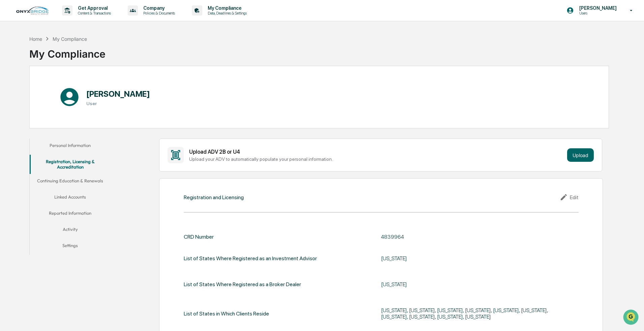
click at [87, 182] on button "Continuing Education & Renewals" at bounding box center [70, 182] width 81 height 16
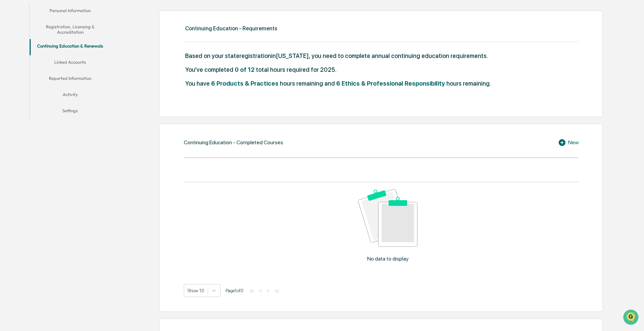
scroll to position [67, 0]
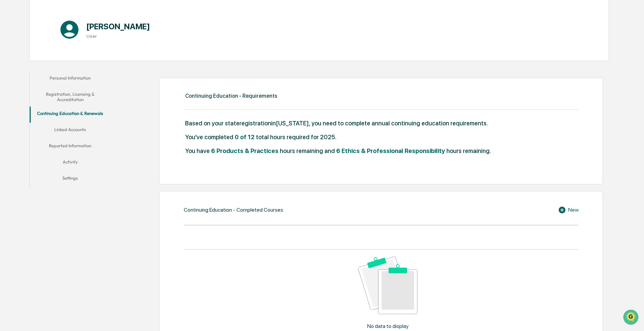
click at [71, 132] on button "Linked Accounts" at bounding box center [70, 131] width 81 height 16
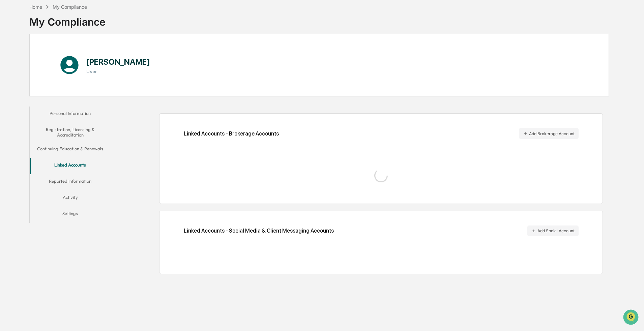
scroll to position [32, 0]
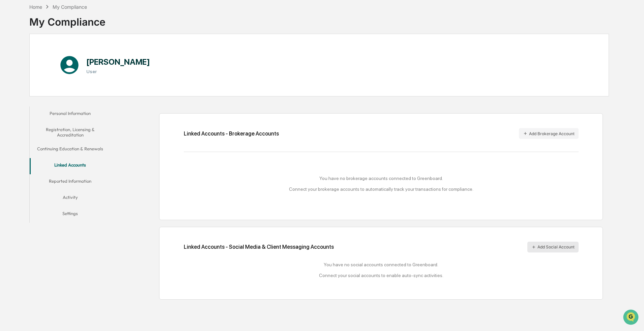
click at [558, 248] on button "Add Social Account" at bounding box center [552, 247] width 51 height 11
click at [448, 236] on div "Linked Accounts - Social Media & Client Messaging Accounts Add Social Account Y…" at bounding box center [380, 263] width 443 height 73
click at [543, 242] on button "Add Social Account" at bounding box center [552, 247] width 51 height 11
drag, startPoint x: 423, startPoint y: 252, endPoint x: 493, endPoint y: 215, distance: 79.1
click at [423, 251] on div "Linked Accounts - Social Media & Client Messaging Accounts Add Social Account" at bounding box center [381, 247] width 395 height 11
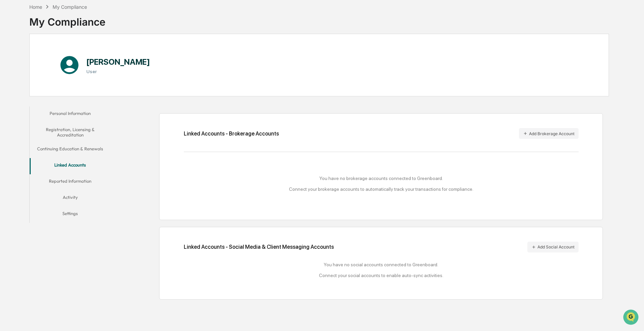
click at [364, 188] on div "You have no brokerage accounts connected to Greenboard. Connect your brokerage …" at bounding box center [381, 184] width 395 height 16
click at [538, 134] on button "Add Brokerage Account" at bounding box center [549, 133] width 60 height 11
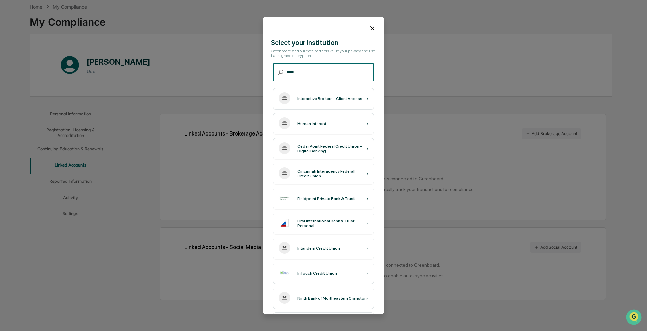
type input "*****"
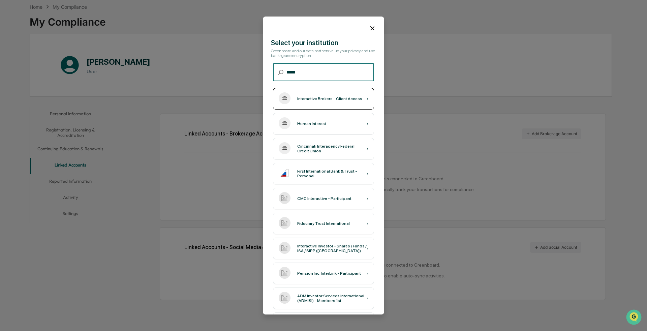
click at [331, 97] on div "Interactive Brokers - Client Access" at bounding box center [329, 98] width 65 height 5
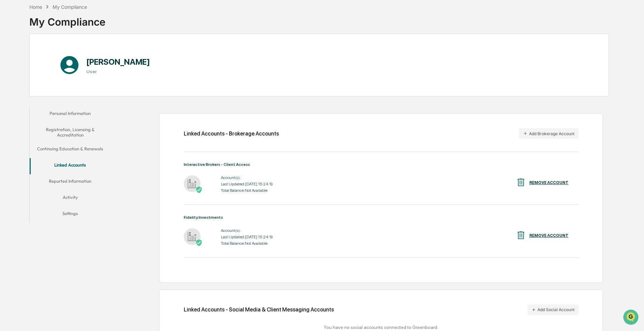
scroll to position [67, 0]
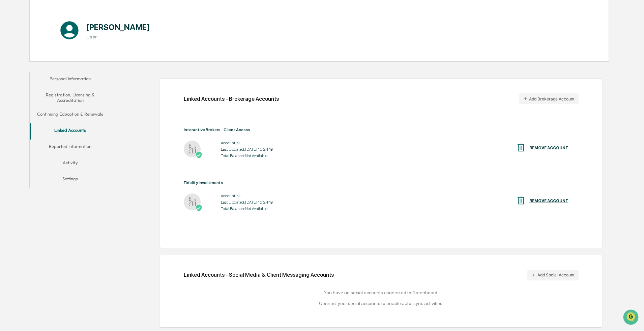
click at [74, 147] on button "Reported Information" at bounding box center [70, 148] width 81 height 16
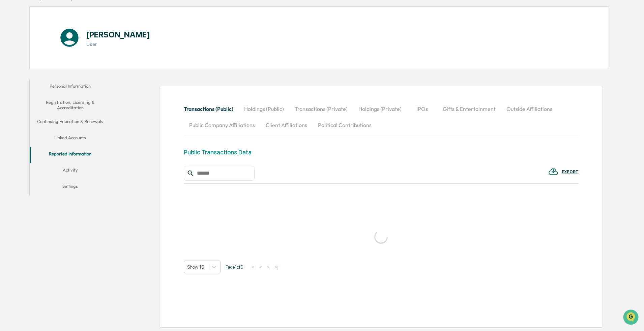
scroll to position [67, 0]
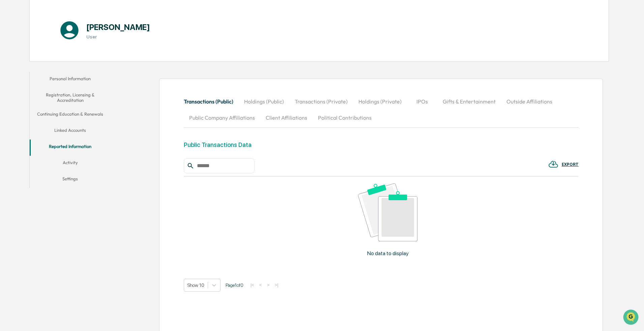
click at [65, 163] on button "Activity" at bounding box center [70, 164] width 81 height 16
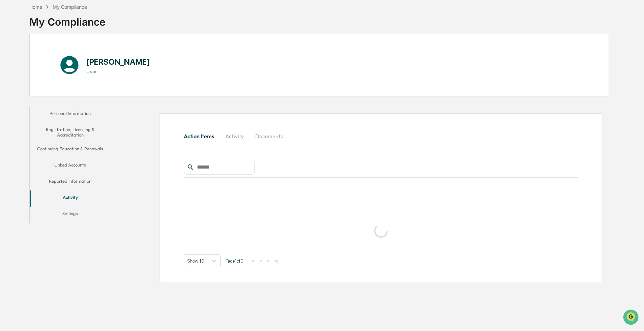
scroll to position [32, 0]
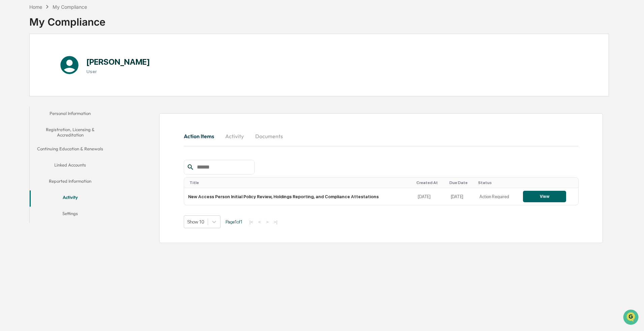
click at [67, 215] on button "Settings" at bounding box center [70, 215] width 81 height 16
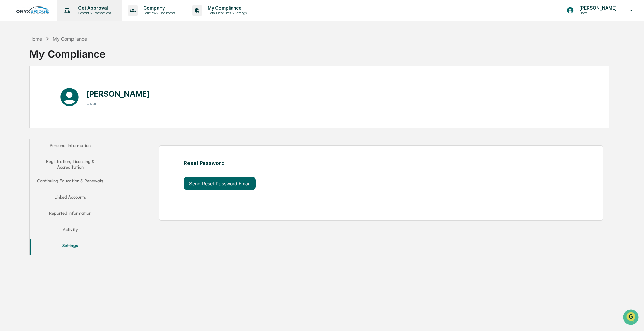
click at [70, 12] on icon at bounding box center [68, 10] width 6 height 6
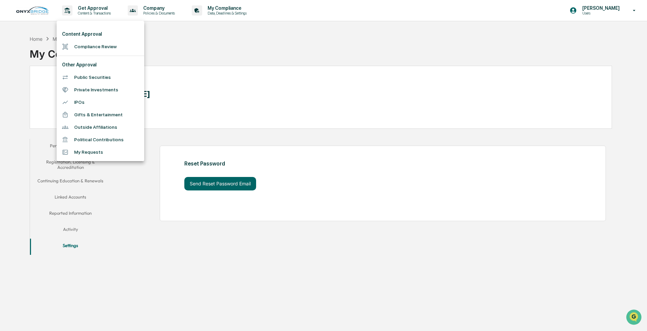
click at [160, 12] on div at bounding box center [323, 165] width 647 height 331
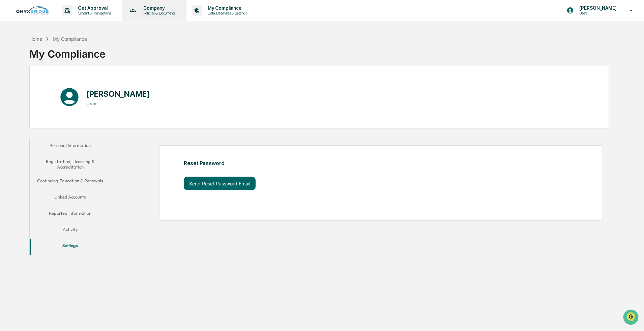
click at [153, 12] on p "Policies & Documents" at bounding box center [158, 13] width 40 height 5
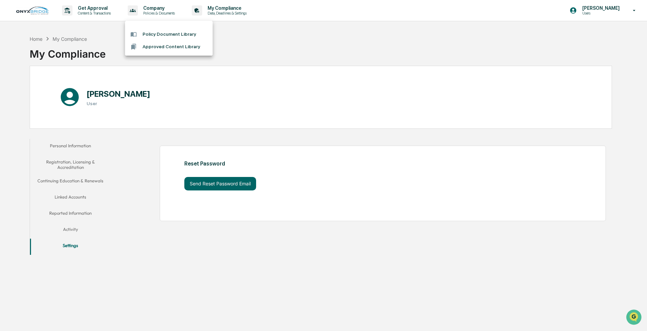
click at [214, 6] on div at bounding box center [323, 165] width 647 height 331
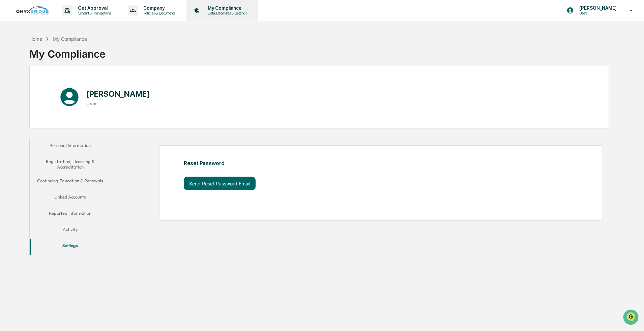
click at [222, 10] on p "My Compliance" at bounding box center [226, 7] width 48 height 5
